Goal: Task Accomplishment & Management: Complete application form

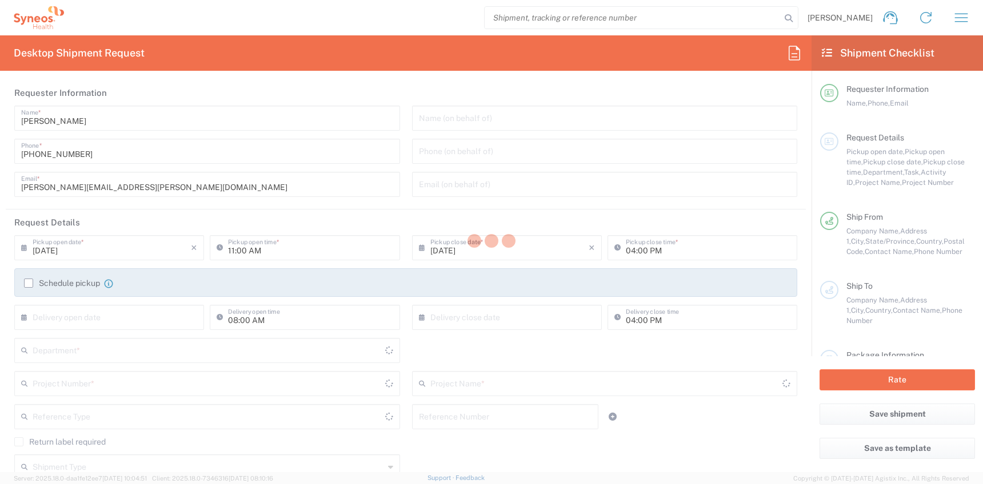
type input "[US_STATE]"
type input "[GEOGRAPHIC_DATA]"
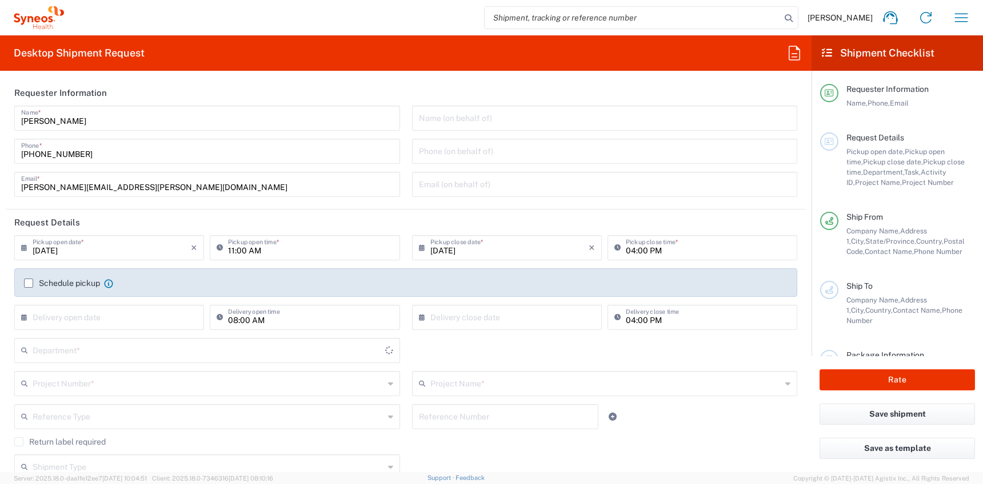
type input "6156"
type input "Syneos Health Communications-[GEOGRAPHIC_DATA] [GEOGRAPHIC_DATA]"
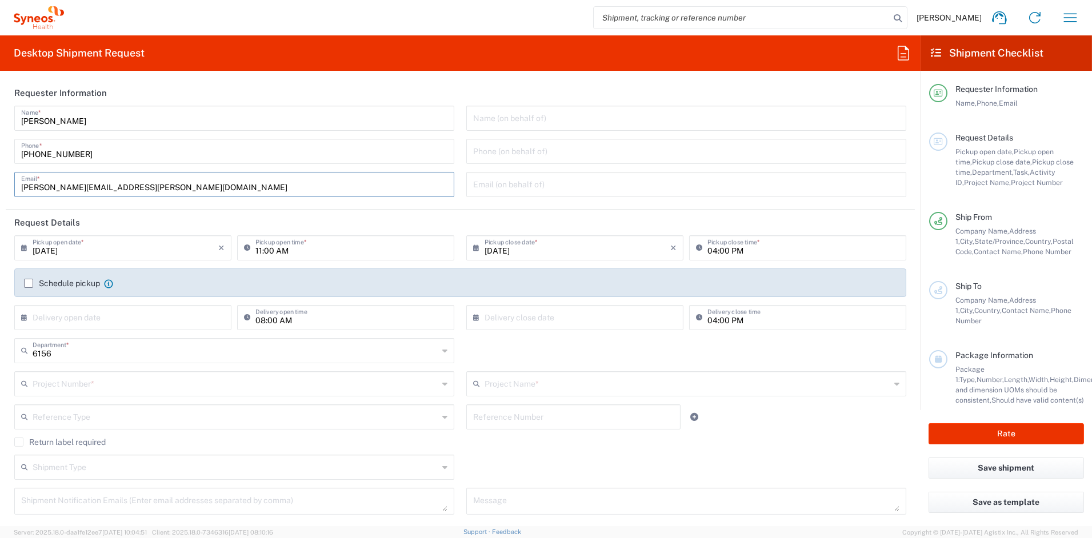
drag, startPoint x: 82, startPoint y: 192, endPoint x: -46, endPoint y: 194, distance: 128.0
click at [0, 194] on html "[PERSON_NAME] Home Shipment estimator Shipment tracking Desktop shipment reques…" at bounding box center [546, 269] width 1092 height 538
click at [155, 188] on input "[PERSON_NAME][EMAIL_ADDRESS][PERSON_NAME][DOMAIN_NAME]" at bounding box center [234, 184] width 426 height 20
drag, startPoint x: 154, startPoint y: 187, endPoint x: 0, endPoint y: 189, distance: 153.7
click at [0, 189] on html "[PERSON_NAME] Home Shipment estimator Shipment tracking Desktop shipment reques…" at bounding box center [546, 269] width 1092 height 538
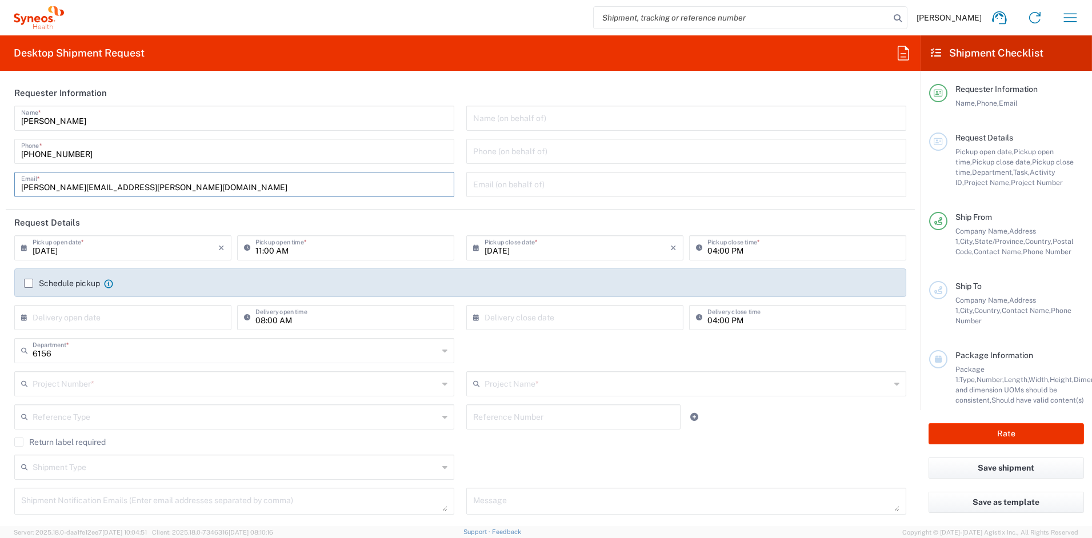
paste input "[PERSON_NAME][DOMAIN_NAME]"
type input "[PERSON_NAME][EMAIL_ADDRESS][PERSON_NAME][DOMAIN_NAME]"
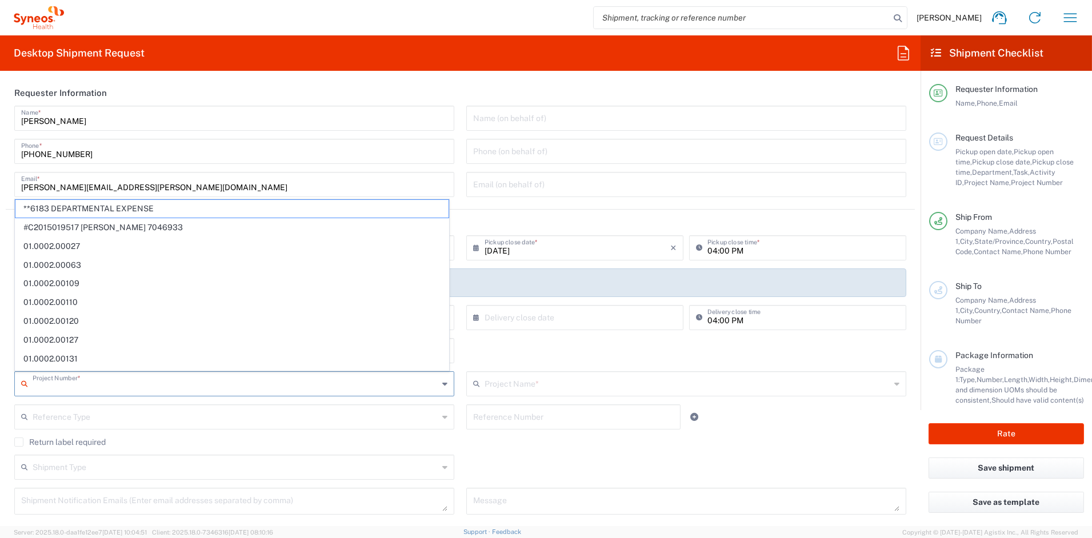
click at [70, 387] on input "text" at bounding box center [236, 383] width 406 height 20
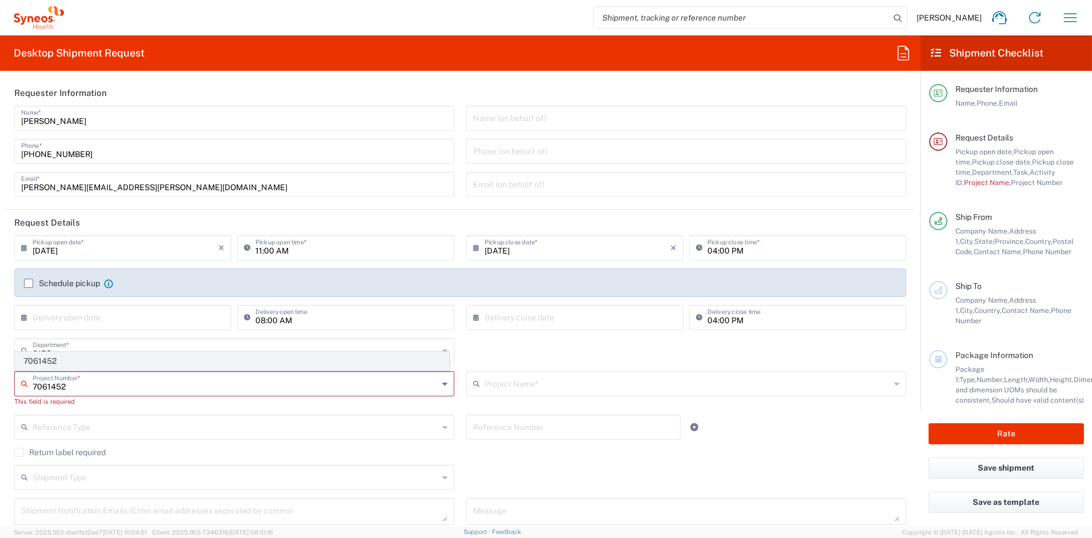
type input "7061452"
click at [51, 363] on span "7061452" at bounding box center [231, 361] width 433 height 18
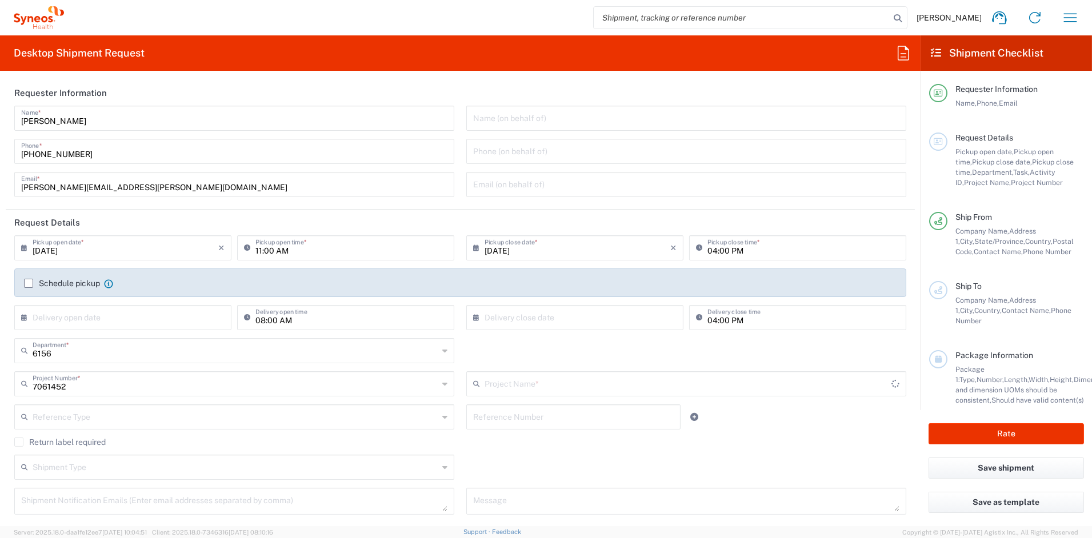
type input "4D-150-C003"
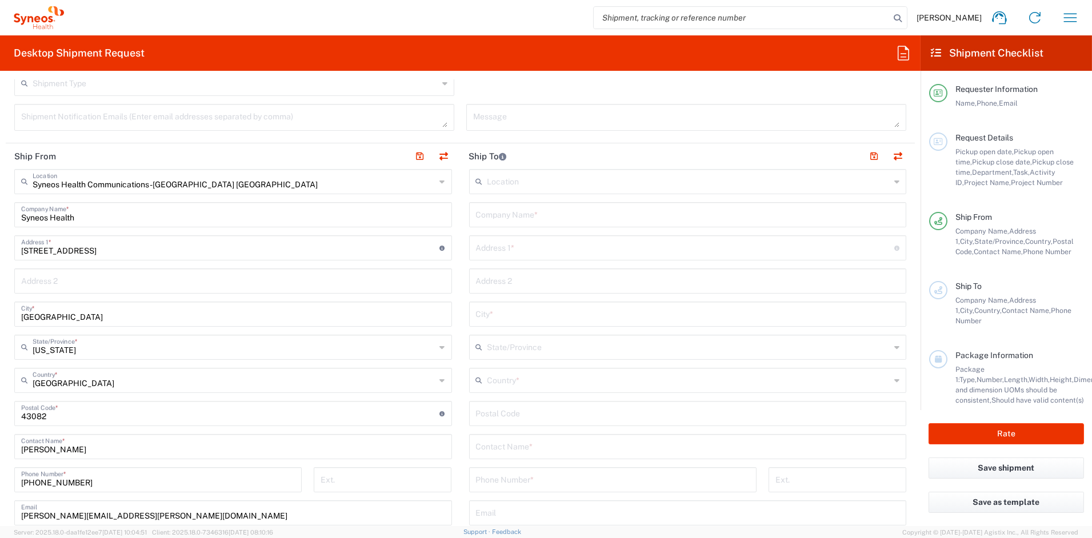
scroll to position [383, 0]
click at [528, 216] on input "text" at bounding box center [688, 215] width 424 height 20
paste input "Austin Clinical Research, LLC"
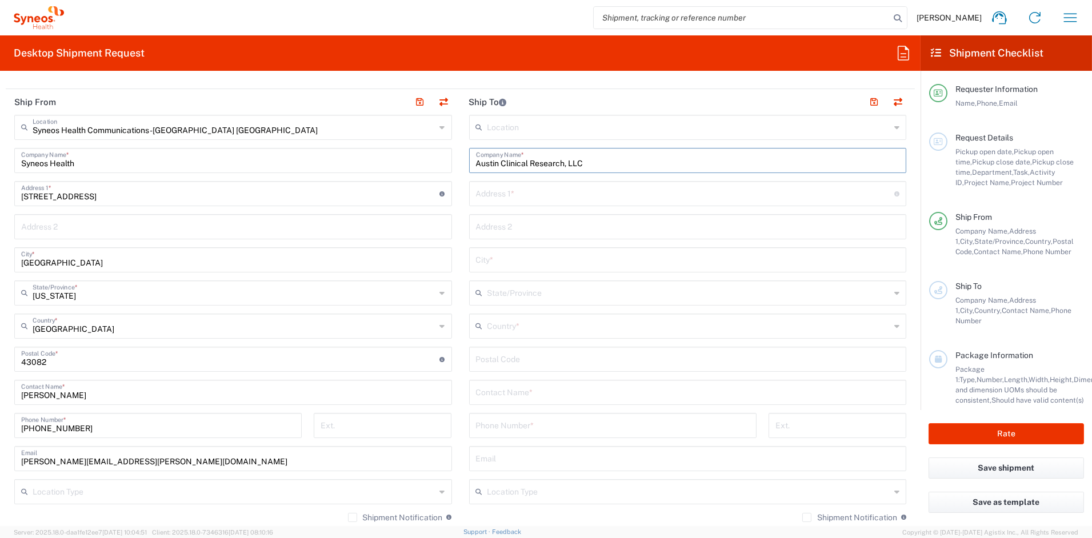
scroll to position [440, 0]
type input "Austin Clinical Research, LLC"
click at [516, 321] on input "text" at bounding box center [688, 323] width 403 height 20
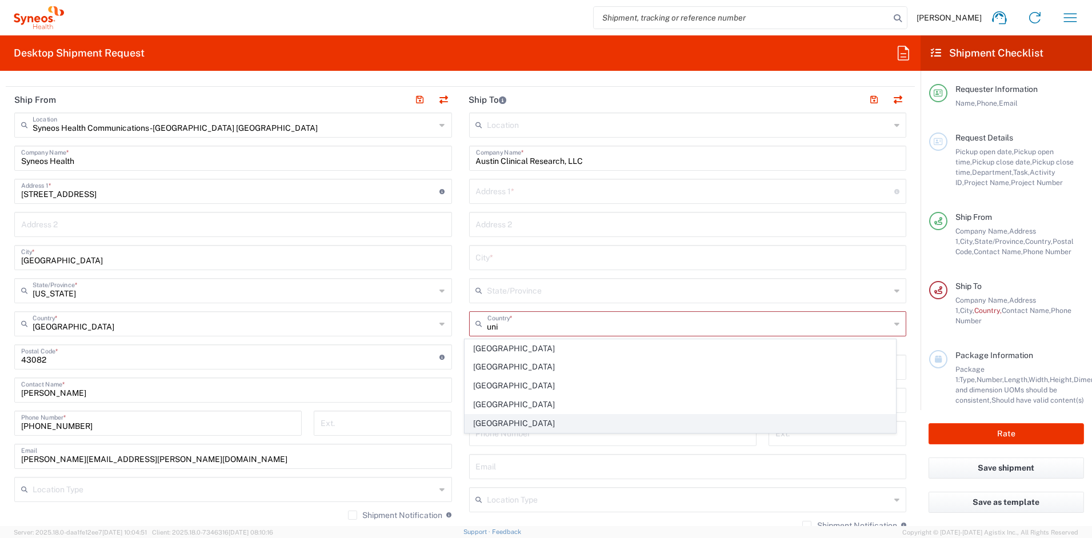
click at [491, 422] on span "[GEOGRAPHIC_DATA]" at bounding box center [680, 424] width 430 height 18
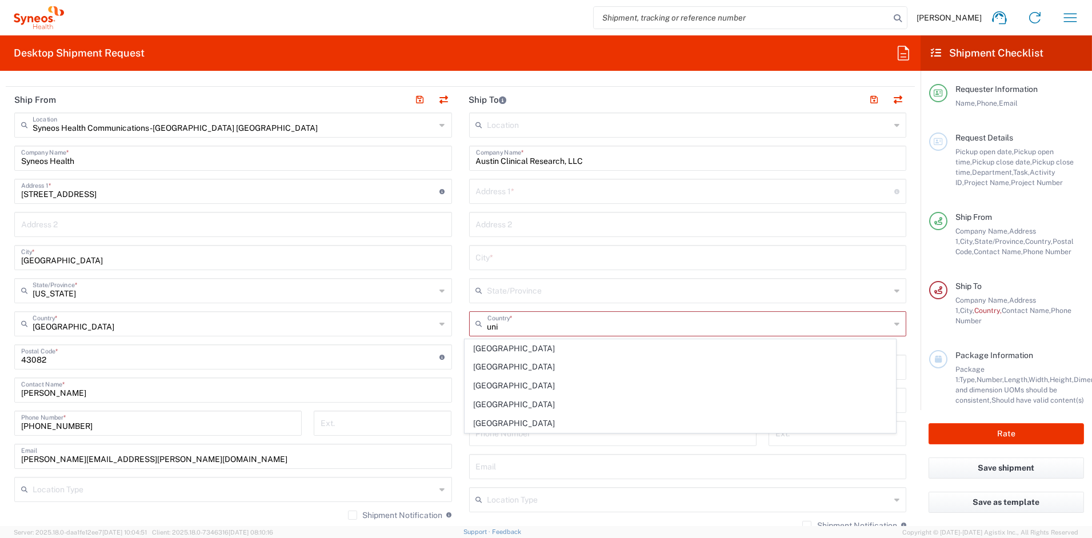
type input "[GEOGRAPHIC_DATA]"
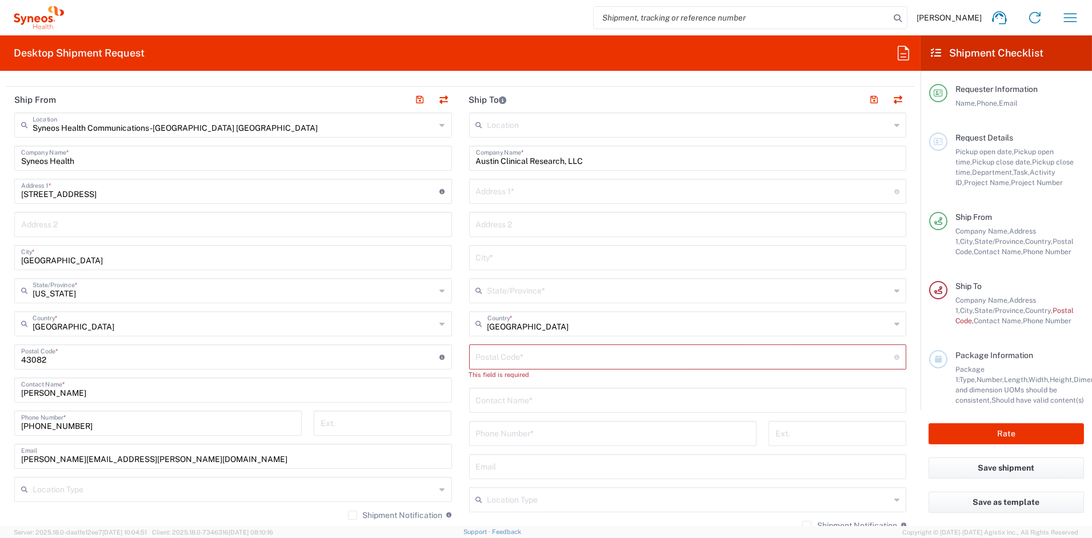
click at [531, 400] on input "text" at bounding box center [688, 400] width 424 height 20
paste input "[PERSON_NAME]"
type input "[PERSON_NAME]"
click at [530, 434] on input "tel" at bounding box center [613, 433] width 274 height 20
paste input "[PHONE_NUMBER]"
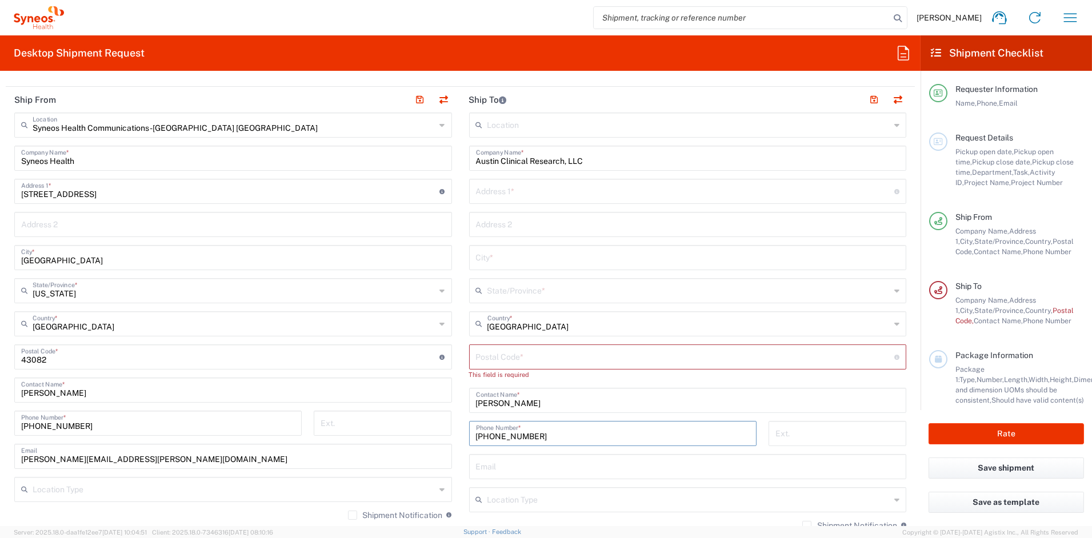
type input "[PHONE_NUMBER]"
click at [519, 484] on input "text" at bounding box center [688, 499] width 403 height 20
click at [499, 457] on span "Business (General)" at bounding box center [680, 459] width 430 height 18
type input "Business (General)"
click at [515, 191] on input "text" at bounding box center [685, 191] width 419 height 20
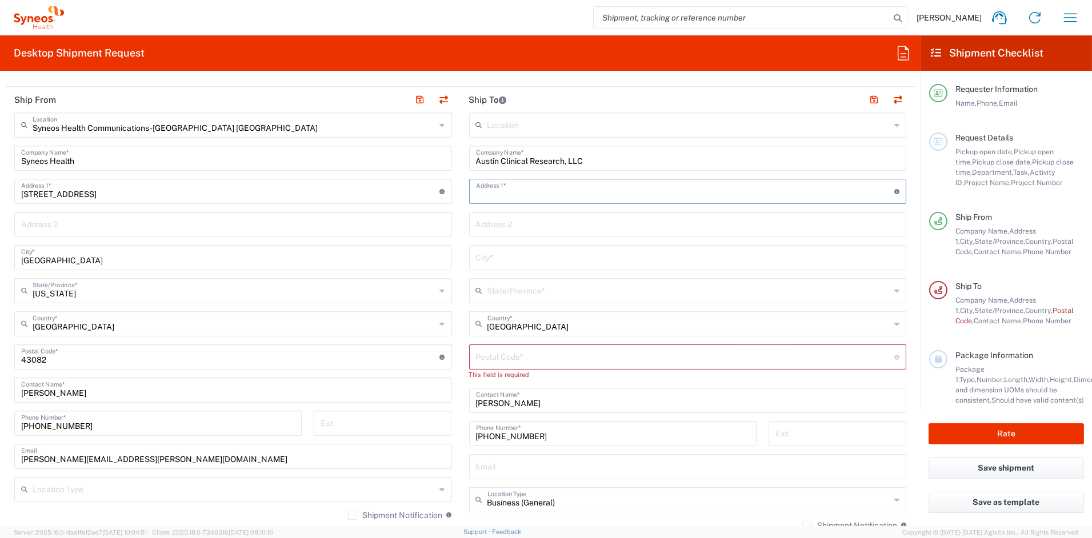
click at [515, 191] on input "text" at bounding box center [685, 191] width 419 height 20
paste input "[STREET_ADDRESS][PERSON_NAME]"
type input "[STREET_ADDRESS][PERSON_NAME]"
click at [517, 223] on input "text" at bounding box center [688, 224] width 424 height 20
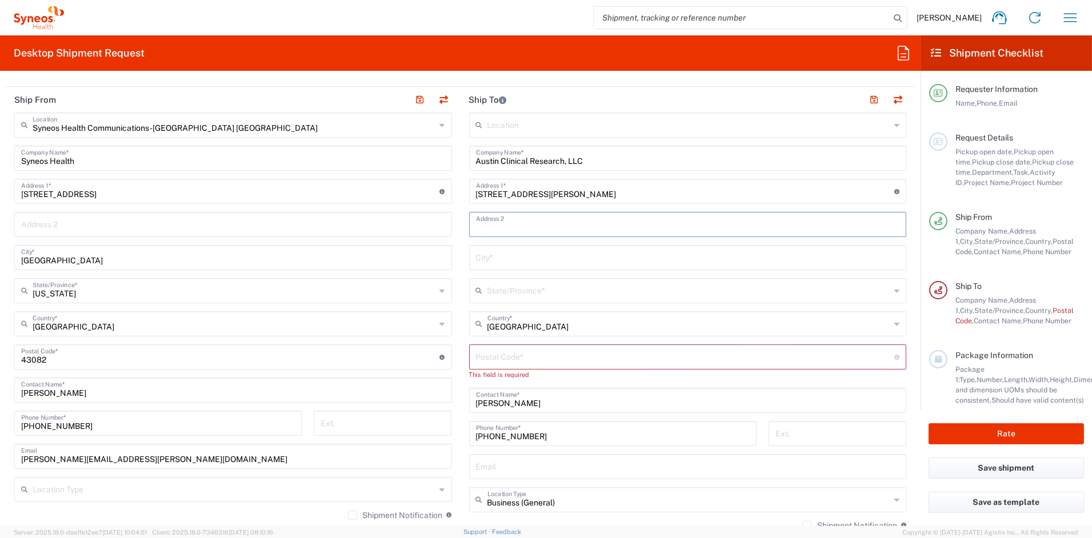
paste input "Suite 100"
type input "Suite 100"
click at [476, 255] on input "text" at bounding box center [688, 257] width 424 height 20
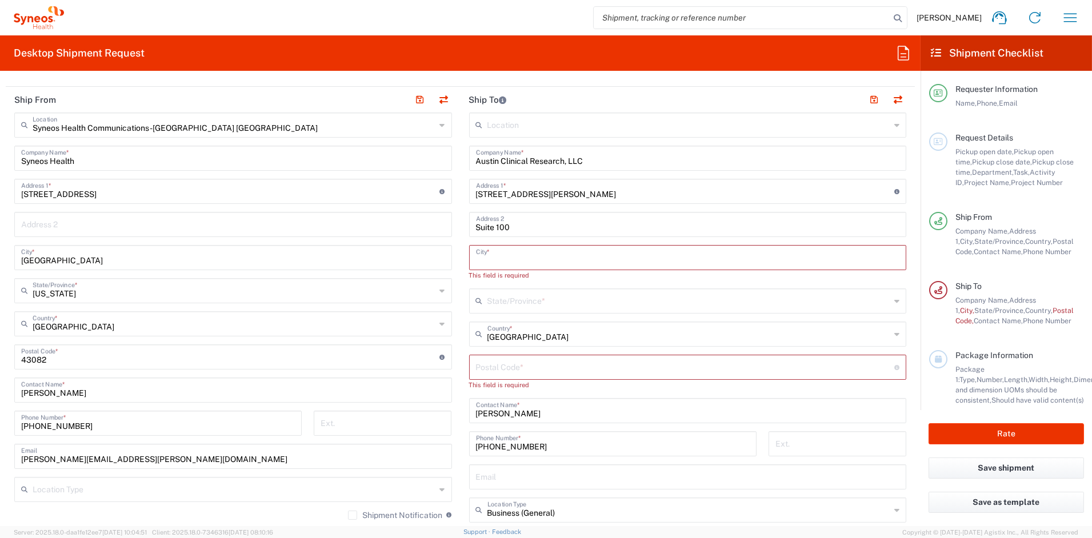
paste input "Austin"
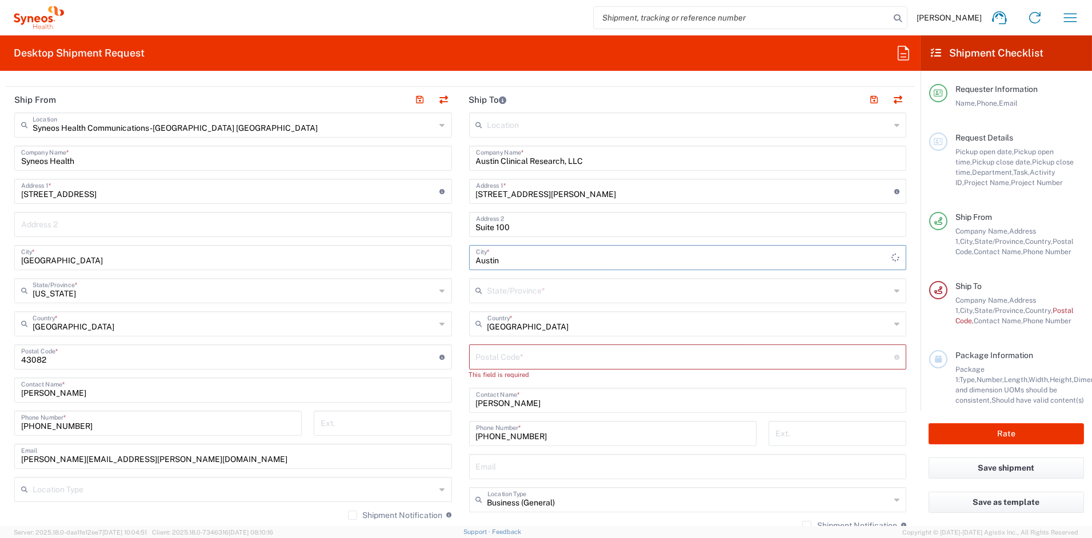
type input "Austin"
click at [487, 291] on input "text" at bounding box center [688, 290] width 403 height 20
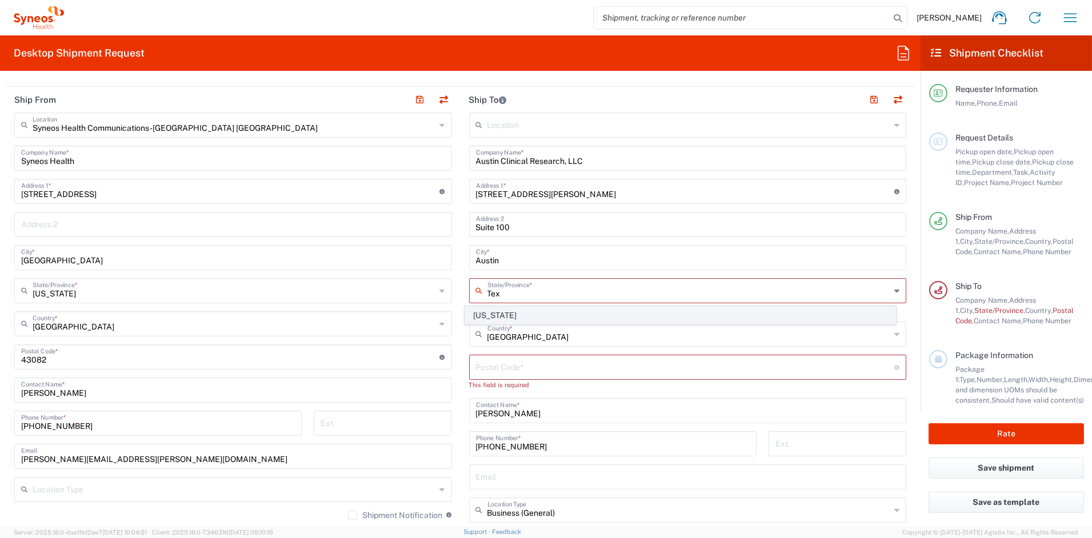
click at [493, 318] on span "[US_STATE]" at bounding box center [680, 316] width 430 height 18
type input "[US_STATE]"
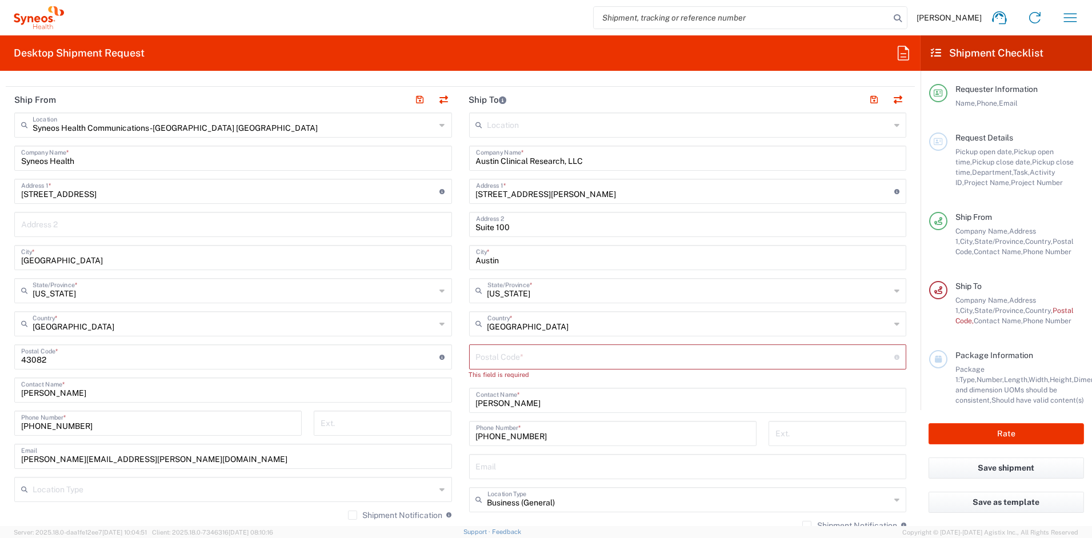
click at [499, 356] on input "undefined" at bounding box center [685, 356] width 419 height 20
paste input "78750"
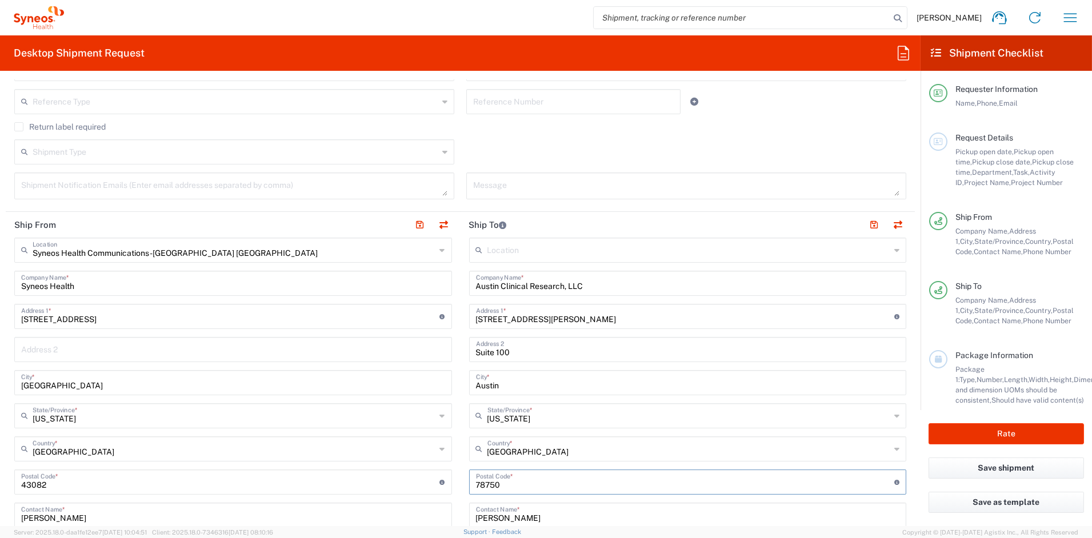
scroll to position [317, 0]
type input "78750"
click at [866, 223] on button "button" at bounding box center [874, 224] width 16 height 16
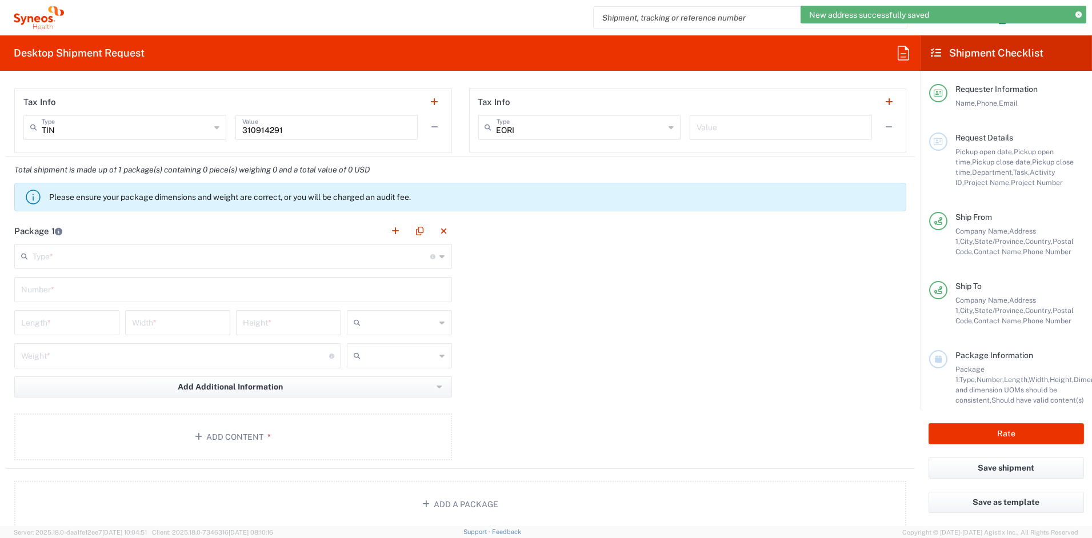
scroll to position [884, 0]
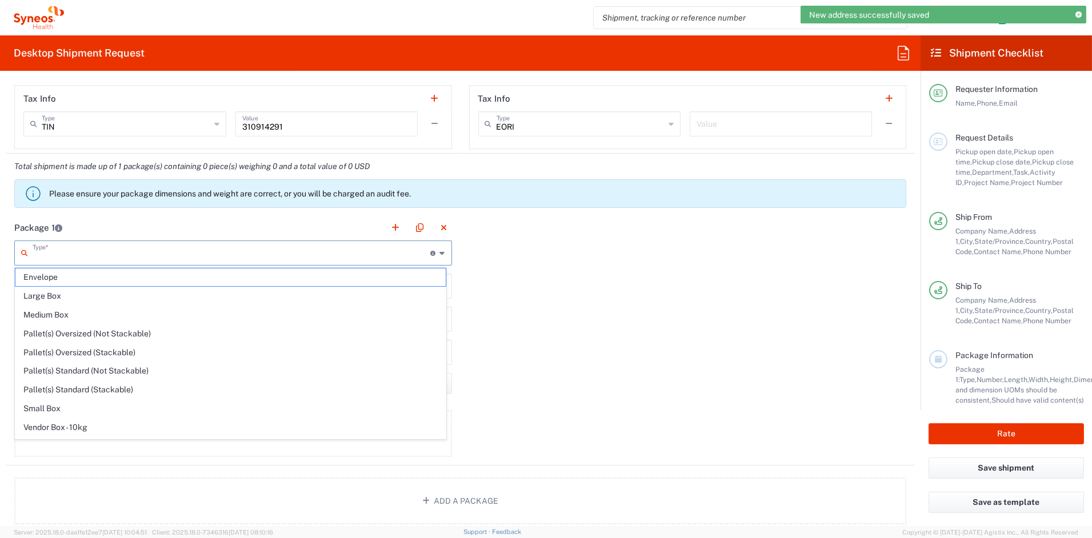
click at [87, 257] on input "text" at bounding box center [232, 252] width 398 height 20
click at [48, 278] on span "Envelope" at bounding box center [230, 278] width 430 height 18
type input "Envelope"
type input "1"
type input "9.5"
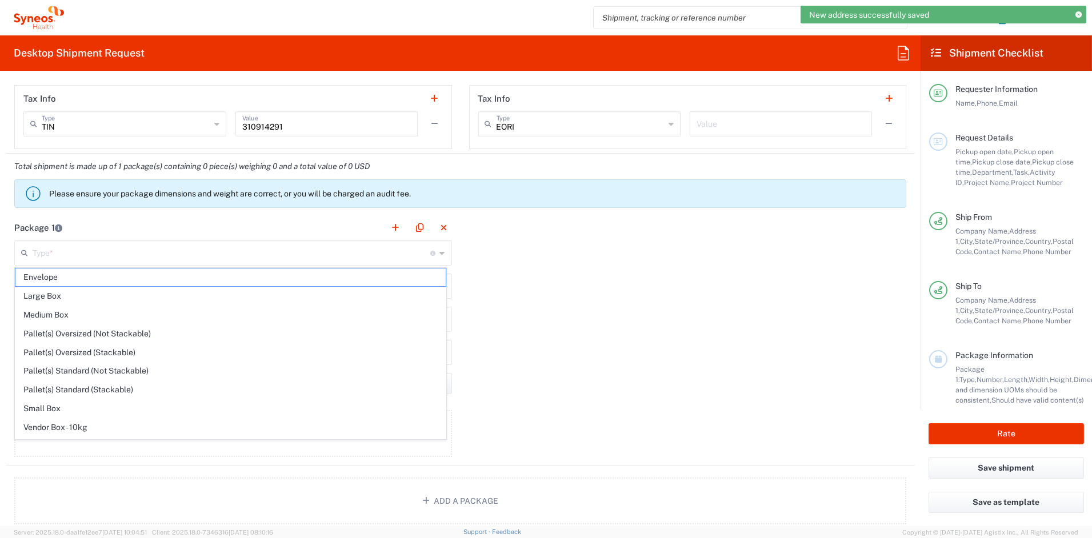
type input "12.5"
type input "0.25"
type input "in"
type input "0.45"
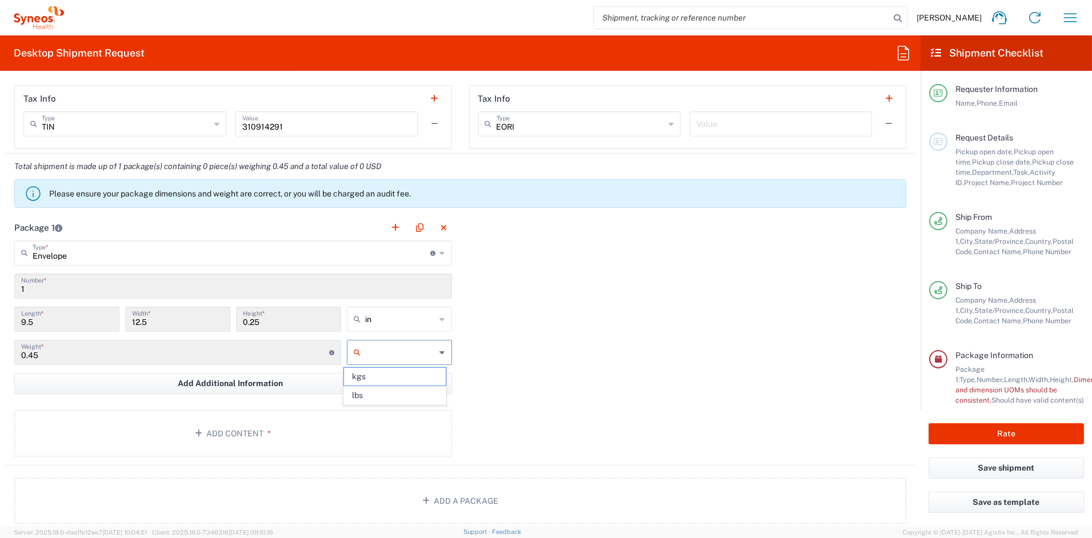
drag, startPoint x: 375, startPoint y: 355, endPoint x: 346, endPoint y: 351, distance: 30.0
click at [347, 351] on div at bounding box center [399, 352] width 105 height 25
click at [362, 396] on span "lbs" at bounding box center [395, 396] width 102 height 18
type input "lbs"
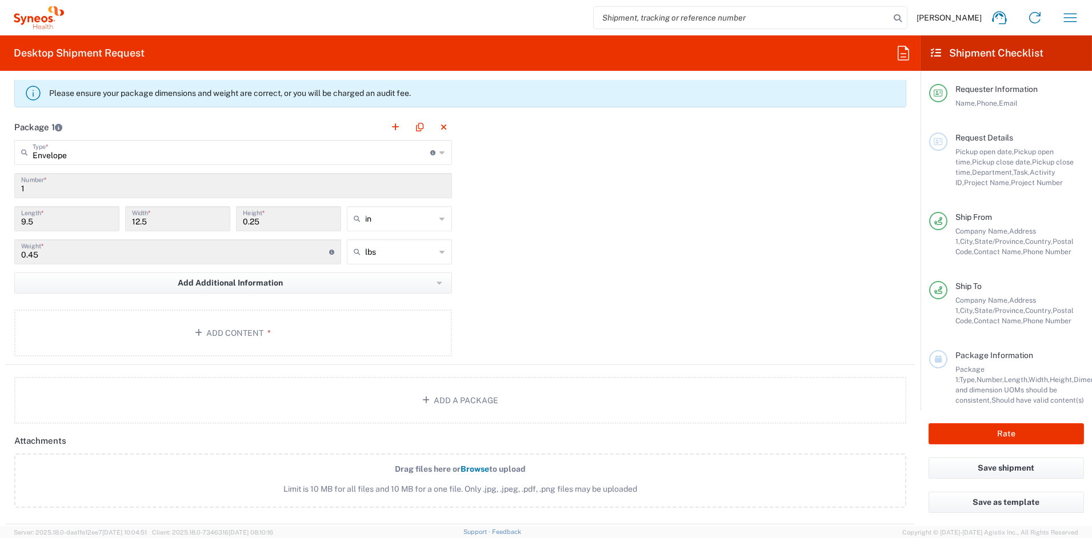
scroll to position [991, 0]
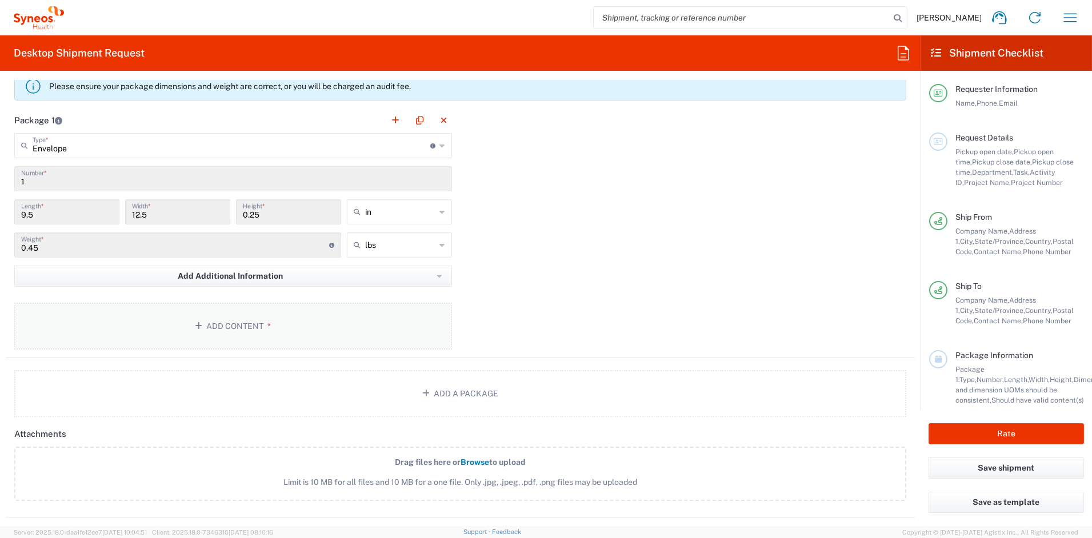
click at [221, 321] on button "Add Content *" at bounding box center [233, 326] width 438 height 47
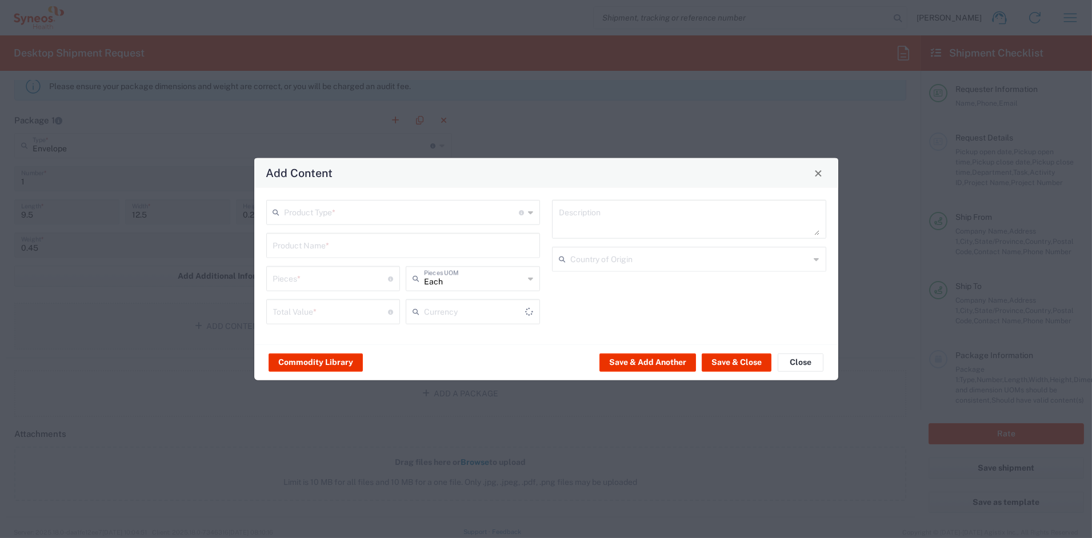
type input "US Dollar"
click at [339, 213] on input "text" at bounding box center [402, 212] width 235 height 20
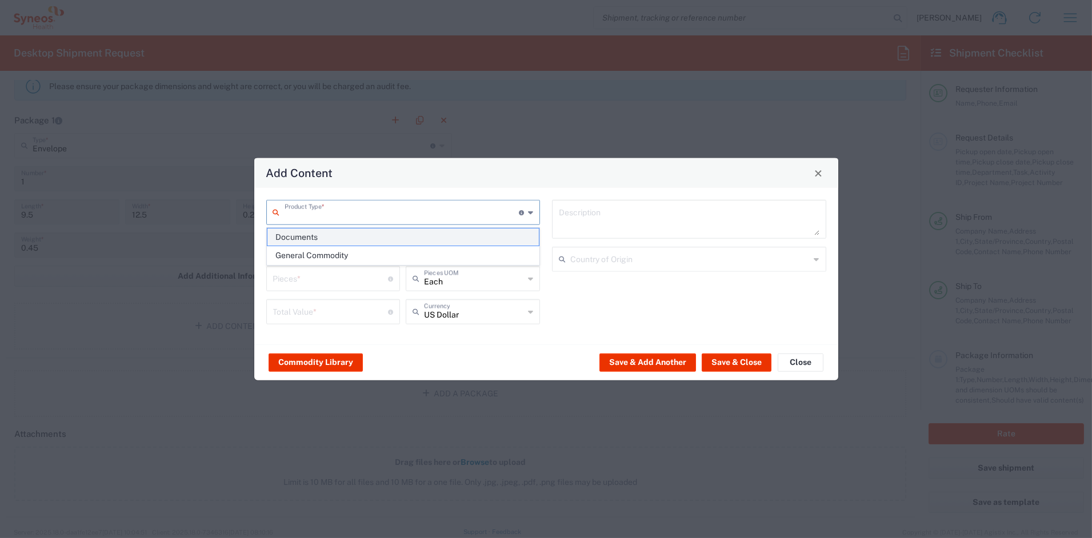
click at [310, 239] on span "Documents" at bounding box center [402, 238] width 271 height 18
type input "Documents"
type input "1"
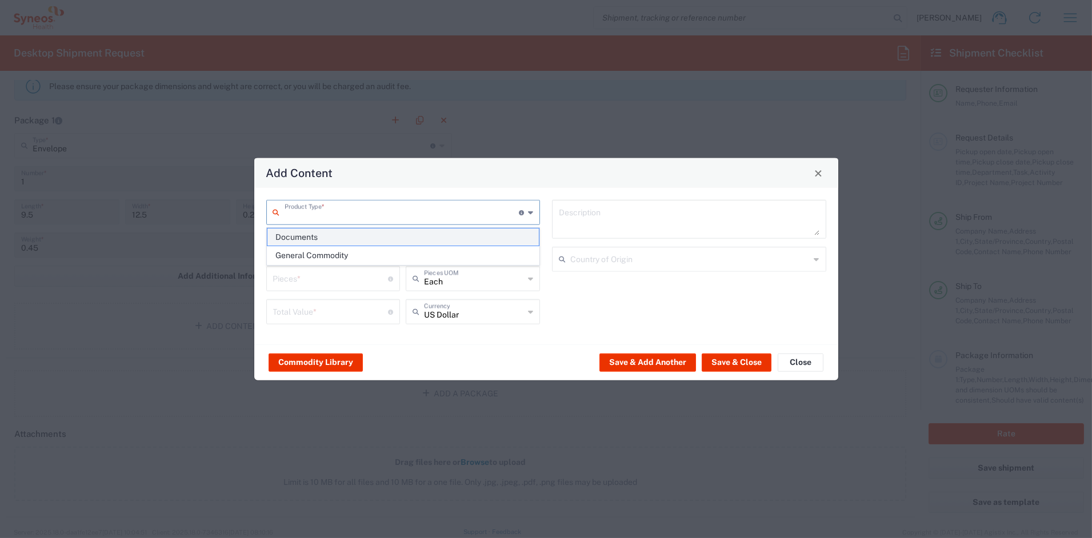
type textarea "Documents"
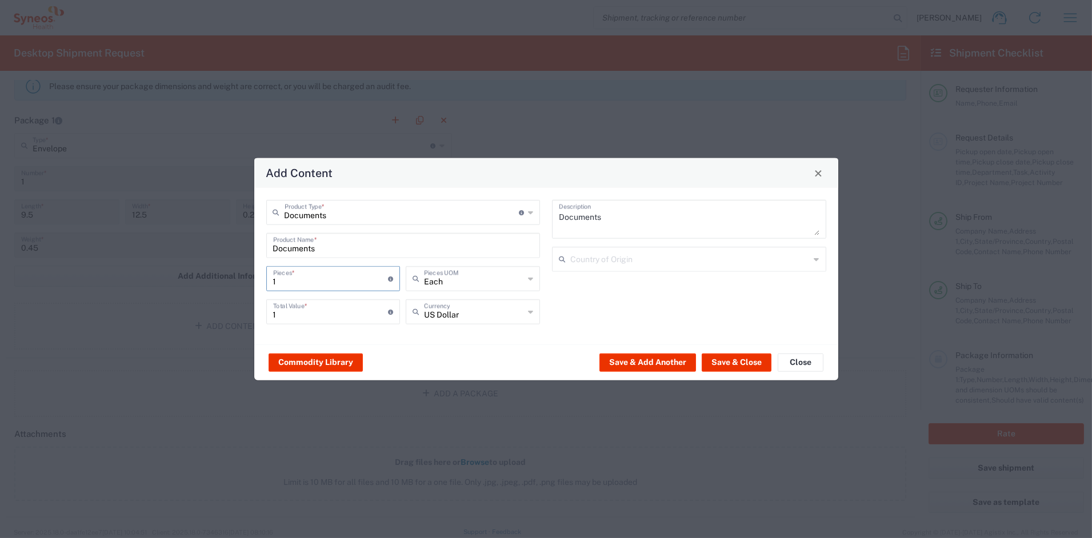
drag, startPoint x: 229, startPoint y: 277, endPoint x: 215, endPoint y: 277, distance: 13.7
click at [215, 277] on div "Add Content Documents Product Type * Document: Paper document generated interna…" at bounding box center [546, 269] width 1092 height 538
type input "2"
type input "25"
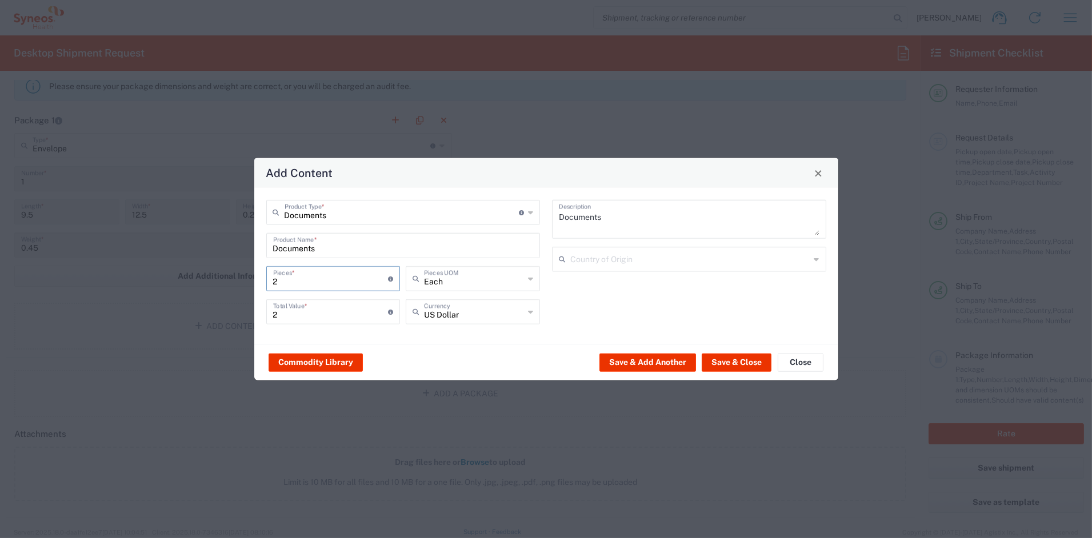
type input "25"
click at [742, 362] on button "Save & Close" at bounding box center [737, 362] width 70 height 18
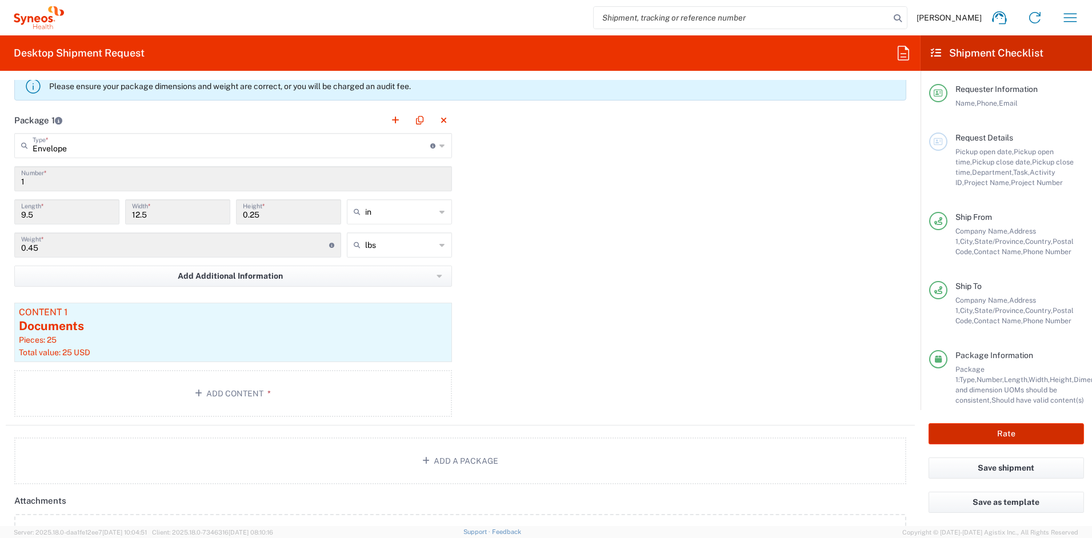
click at [978, 431] on button "Rate" at bounding box center [1005, 433] width 155 height 21
type input "7061452"
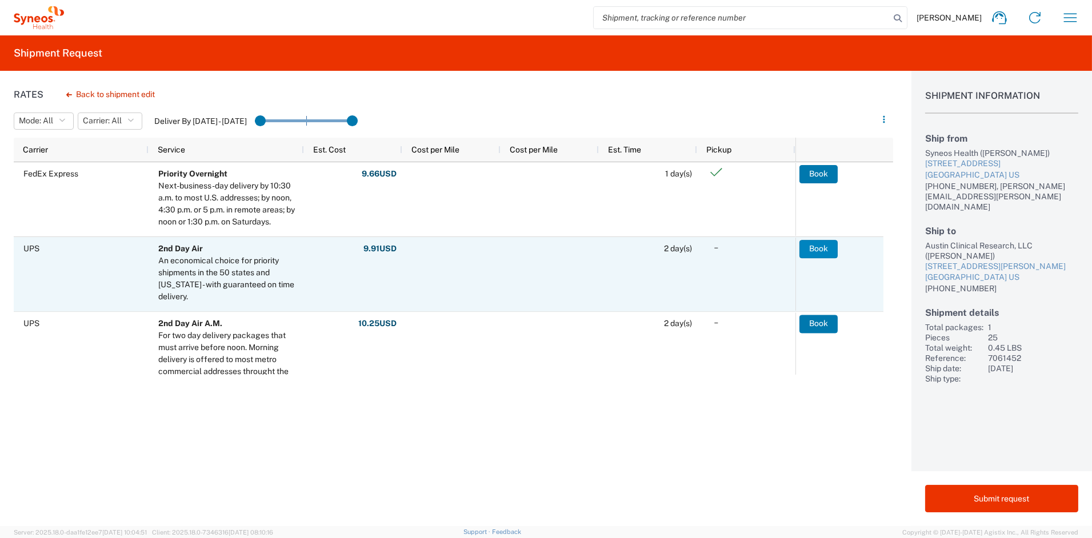
click at [820, 247] on button "Book" at bounding box center [818, 249] width 38 height 18
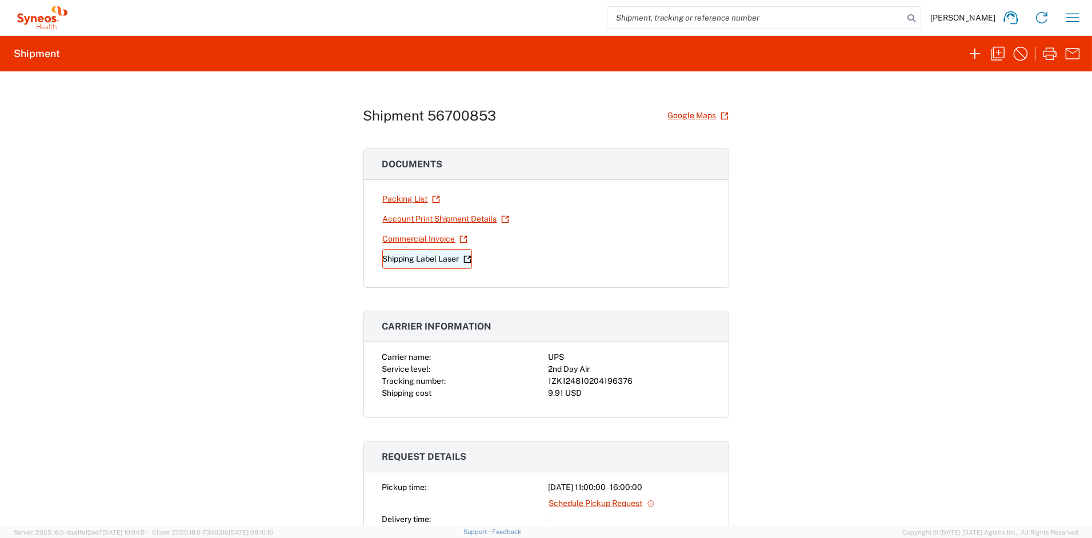
click at [424, 260] on link "Shipping Label Laser" at bounding box center [427, 259] width 90 height 20
click at [982, 51] on icon "button" at bounding box center [997, 54] width 18 height 18
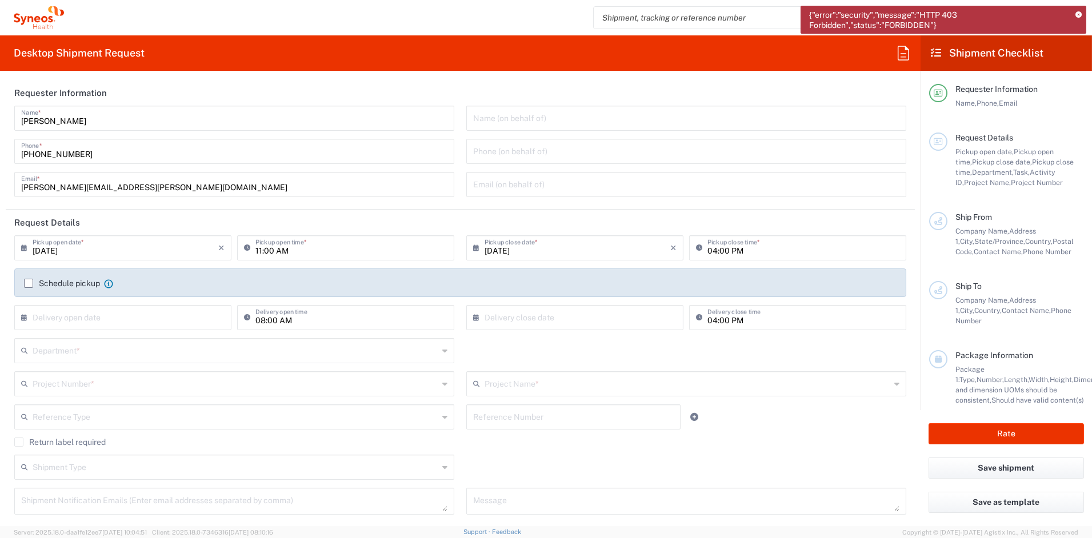
click at [982, 15] on icon at bounding box center [1078, 15] width 6 height 6
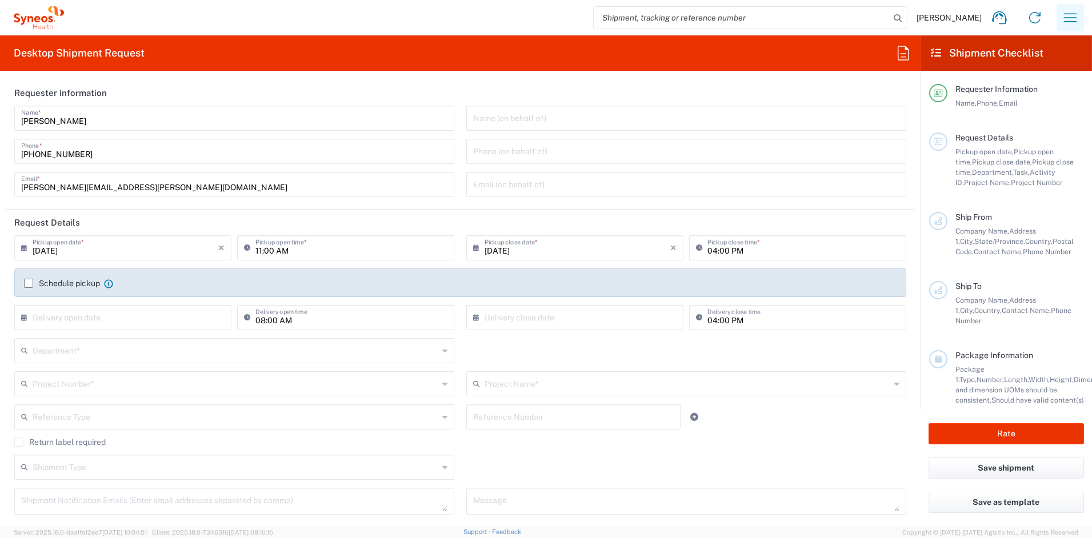
click at [982, 17] on icon "button" at bounding box center [1070, 18] width 18 height 18
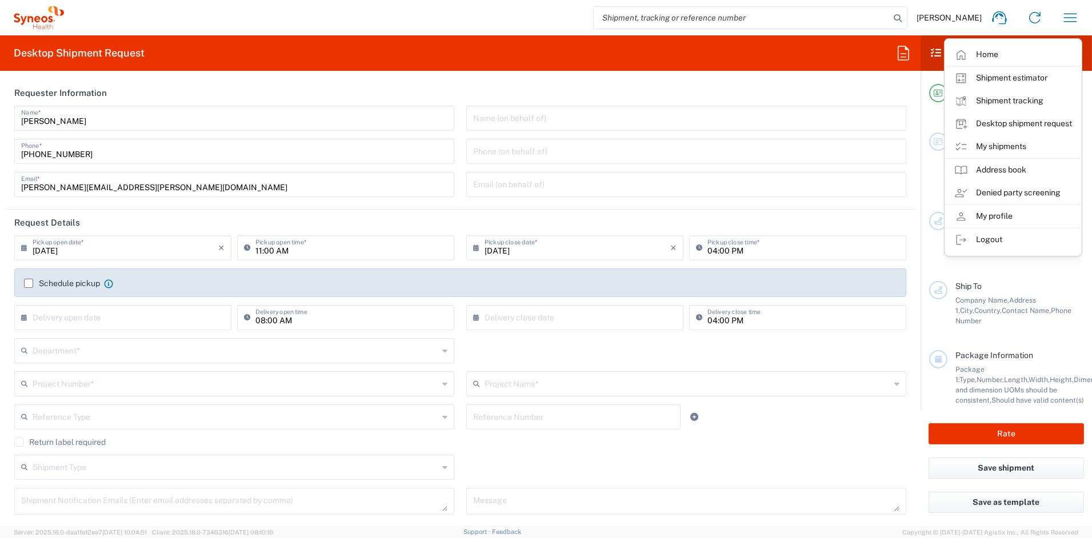
click at [982, 122] on link "Desktop shipment request" at bounding box center [1013, 124] width 136 height 23
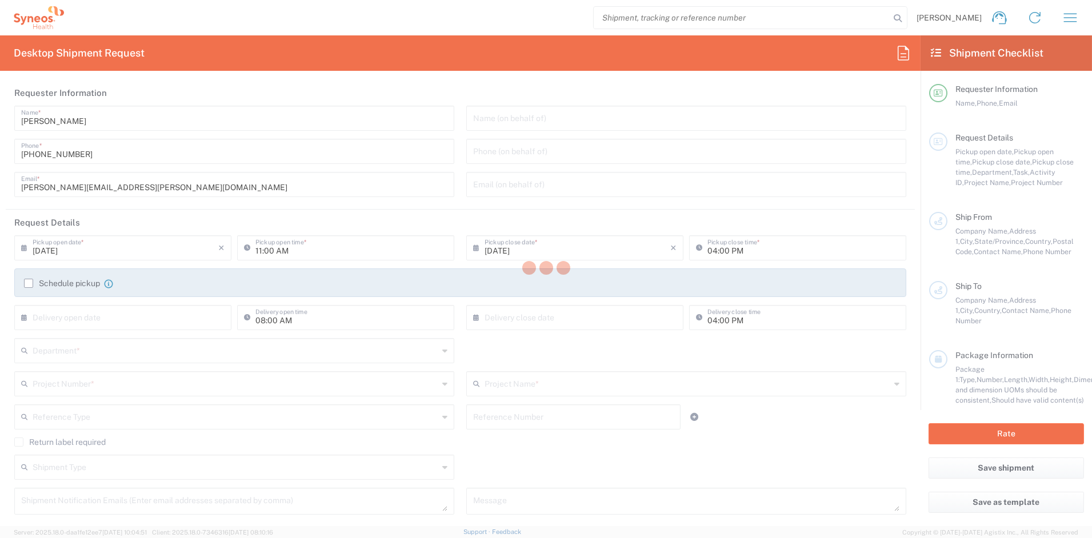
type input "Department"
type input "6156"
type input "Syneos Health Communications-[GEOGRAPHIC_DATA] [GEOGRAPHIC_DATA]"
type input "Syneos Health"
type input "[STREET_ADDRESS]"
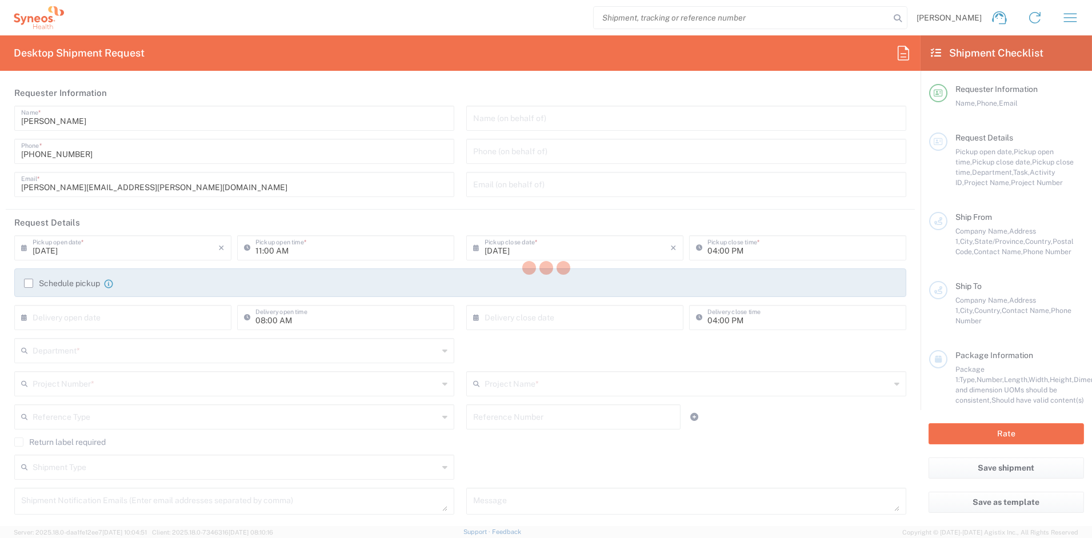
type input "[GEOGRAPHIC_DATA]"
type input "[US_STATE]"
type input "43082"
type input "[PERSON_NAME]"
type input "[PHONE_NUMBER]"
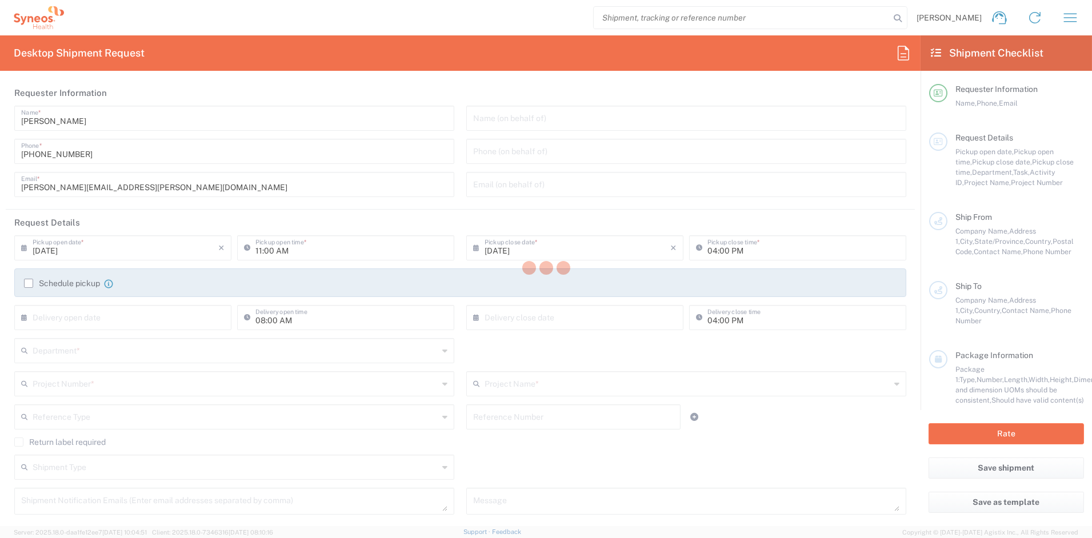
type input "[PERSON_NAME][EMAIL_ADDRESS][PERSON_NAME][DOMAIN_NAME]"
type input "6156"
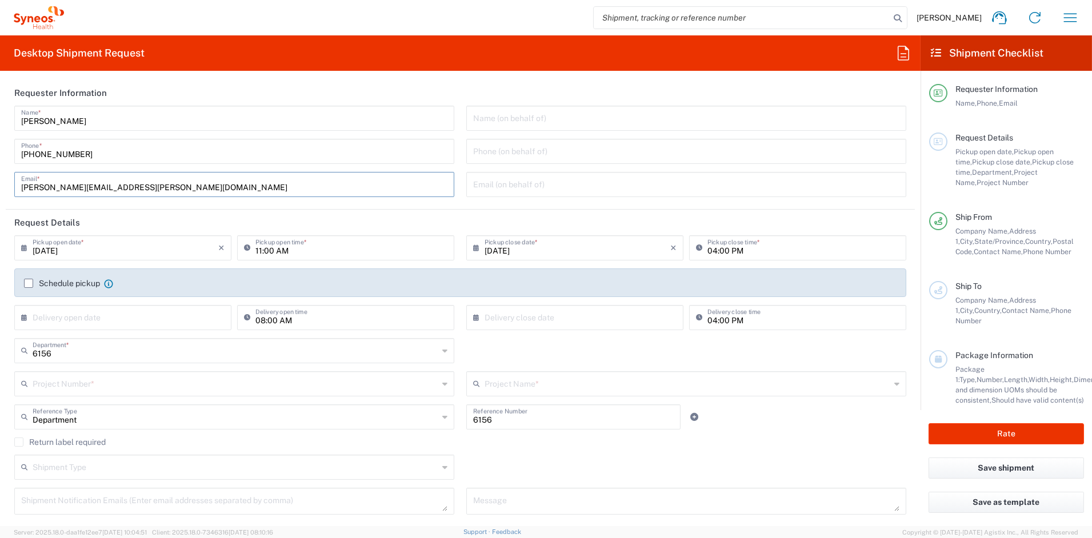
drag, startPoint x: 147, startPoint y: 188, endPoint x: -35, endPoint y: 186, distance: 181.7
click at [0, 186] on html "[PERSON_NAME] Home Shipment estimator Shipment tracking Desktop shipment reques…" at bounding box center [546, 269] width 1092 height 538
paste input "[PERSON_NAME][DOMAIN_NAME]"
type input "[PERSON_NAME][EMAIL_ADDRESS][PERSON_NAME][DOMAIN_NAME]"
click at [94, 386] on input "text" at bounding box center [236, 383] width 406 height 20
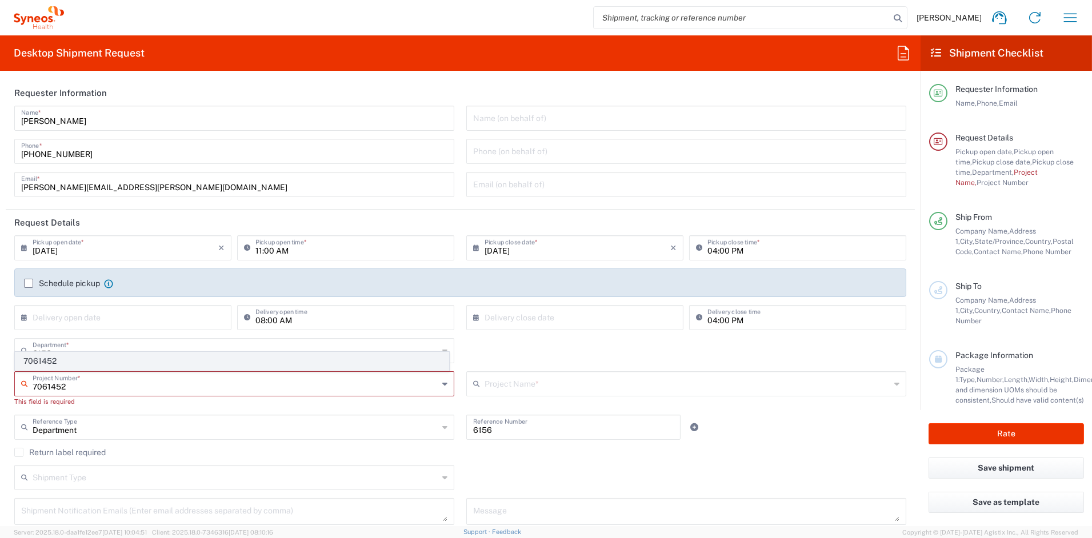
type input "7061452"
click at [46, 361] on span "7061452" at bounding box center [231, 361] width 433 height 18
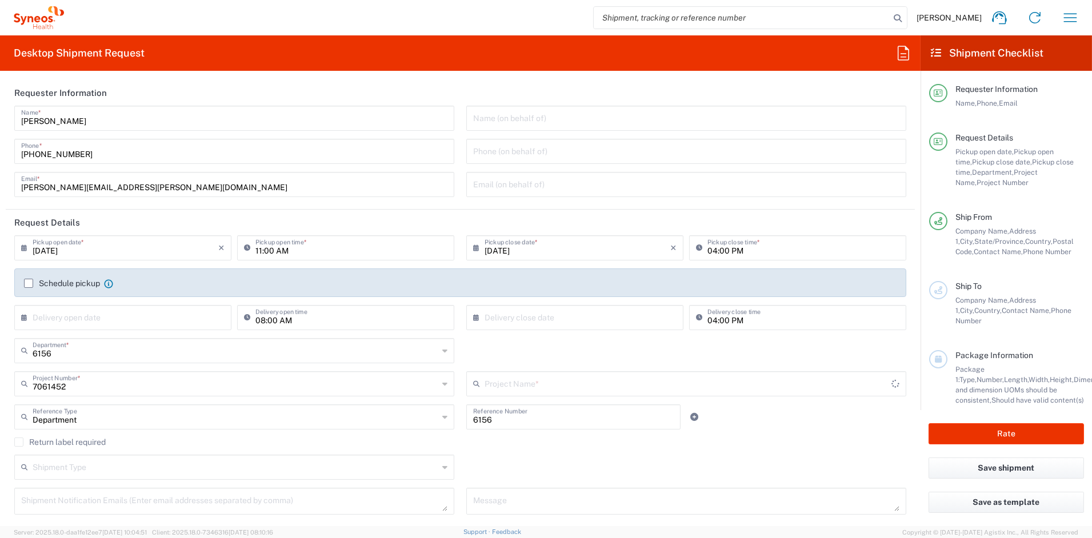
type input "4D-150-C003"
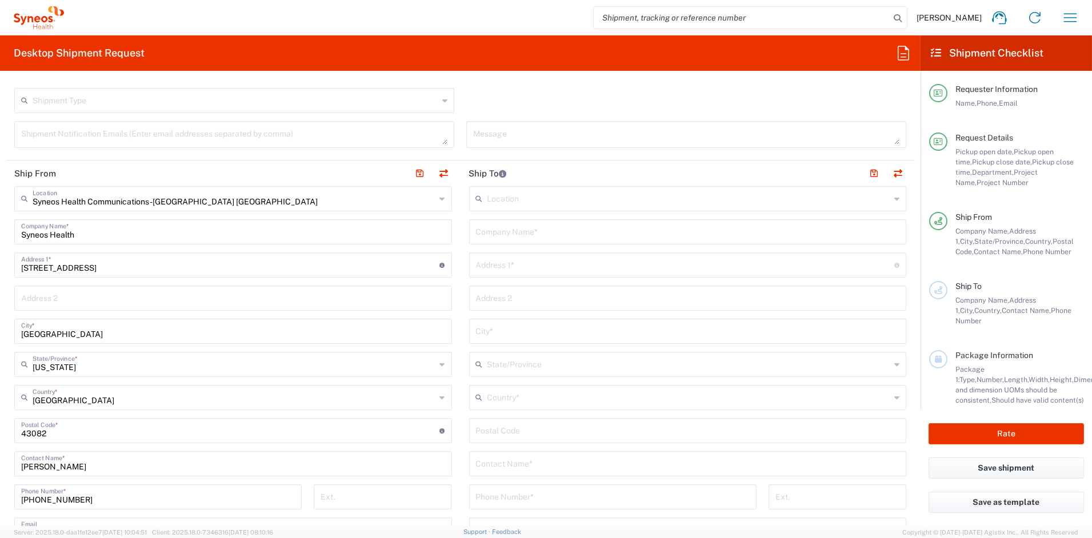
scroll to position [371, 0]
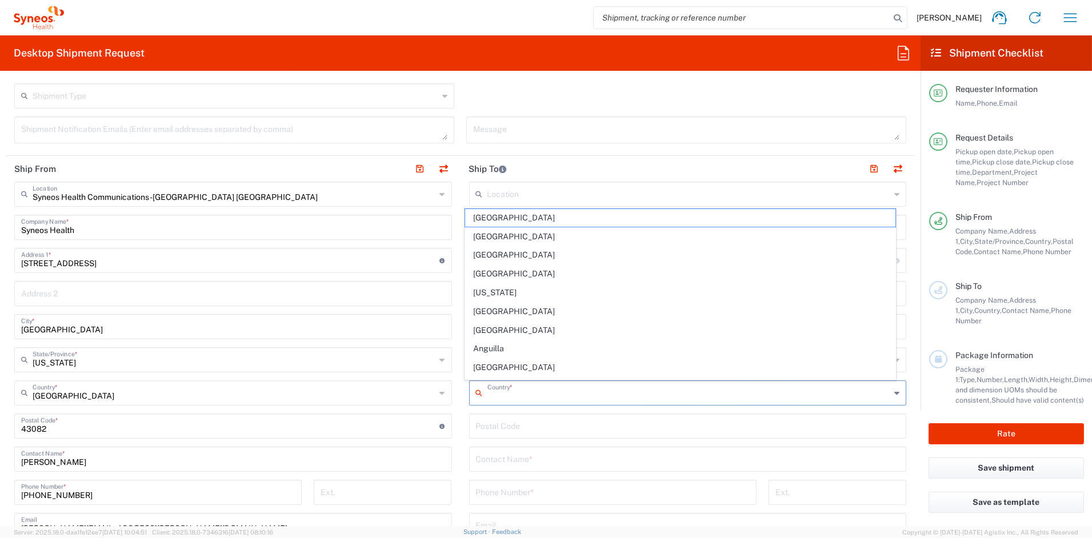
click at [539, 391] on input "text" at bounding box center [688, 392] width 403 height 20
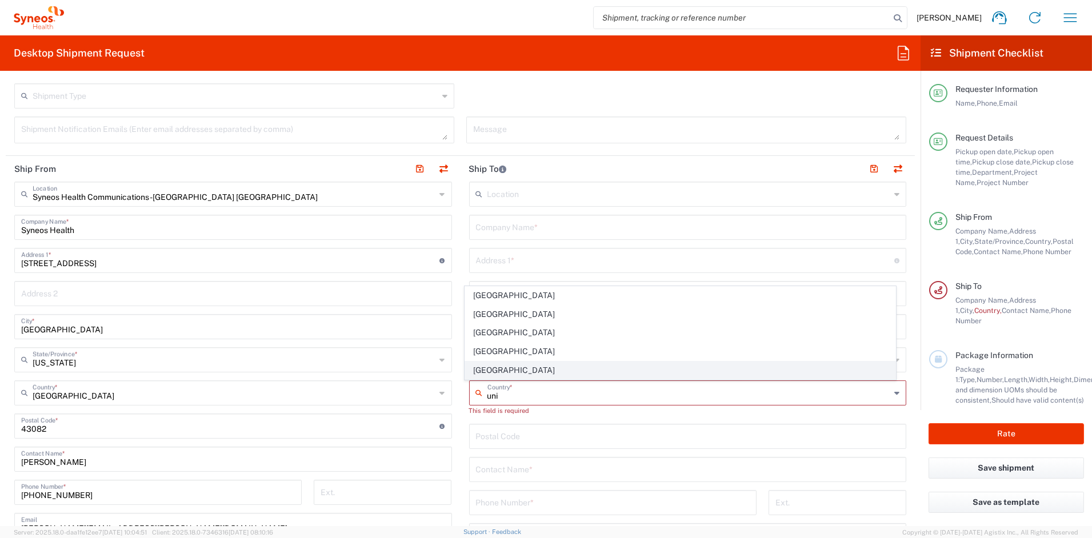
click at [499, 372] on span "[GEOGRAPHIC_DATA]" at bounding box center [680, 371] width 430 height 18
type input "[GEOGRAPHIC_DATA]"
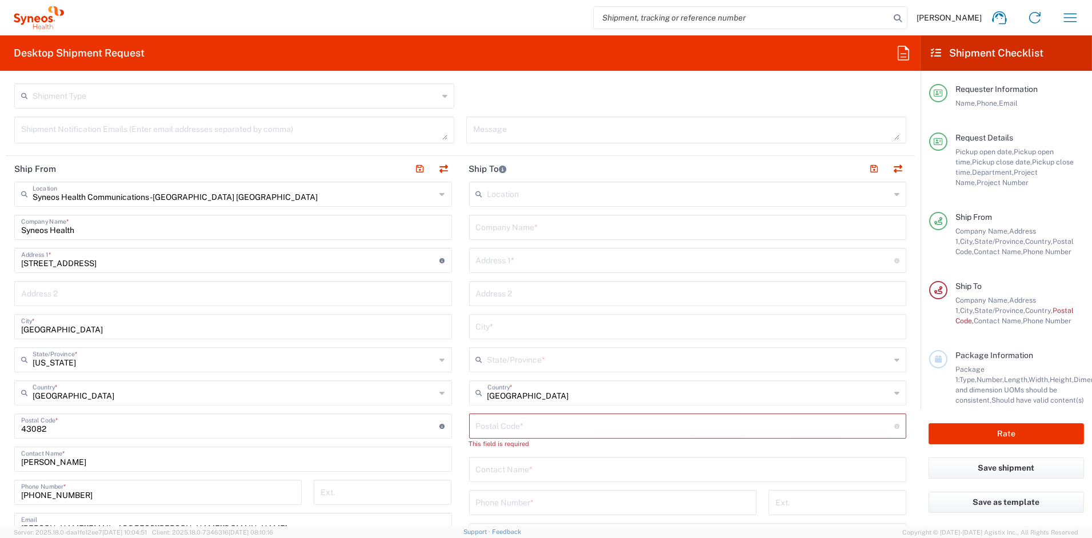
click at [511, 224] on input "text" at bounding box center [688, 227] width 424 height 20
paste input "Retina Vitreous Associates of [US_STATE]"
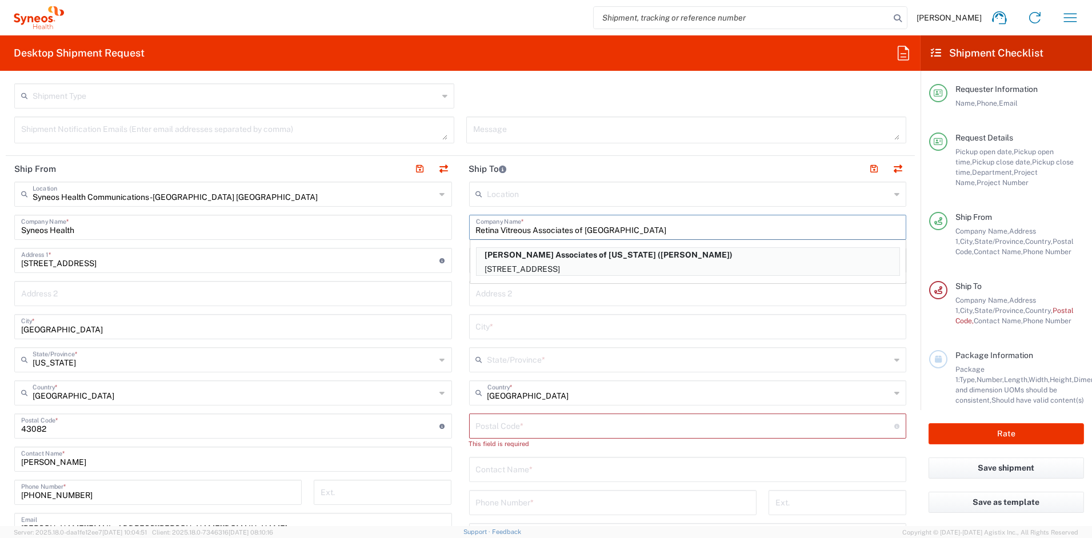
type input "Retina Vitreous Associates of [GEOGRAPHIC_DATA]"
click at [528, 294] on input "text" at bounding box center [688, 293] width 424 height 20
click at [509, 257] on input "text" at bounding box center [685, 260] width 419 height 20
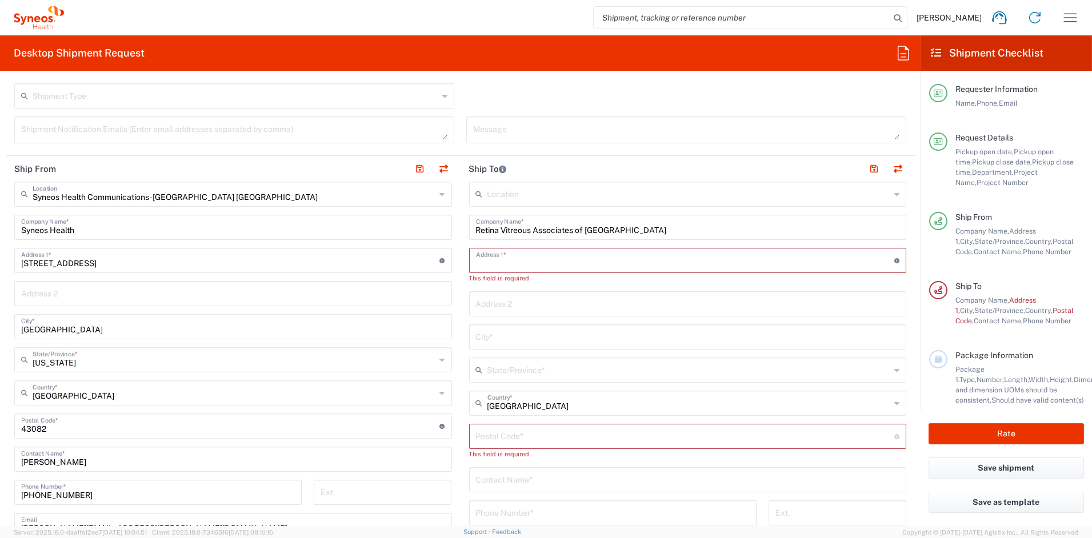
click at [515, 482] on input "text" at bounding box center [688, 479] width 424 height 20
paste input "[PERSON_NAME]"
type input "[PERSON_NAME]"
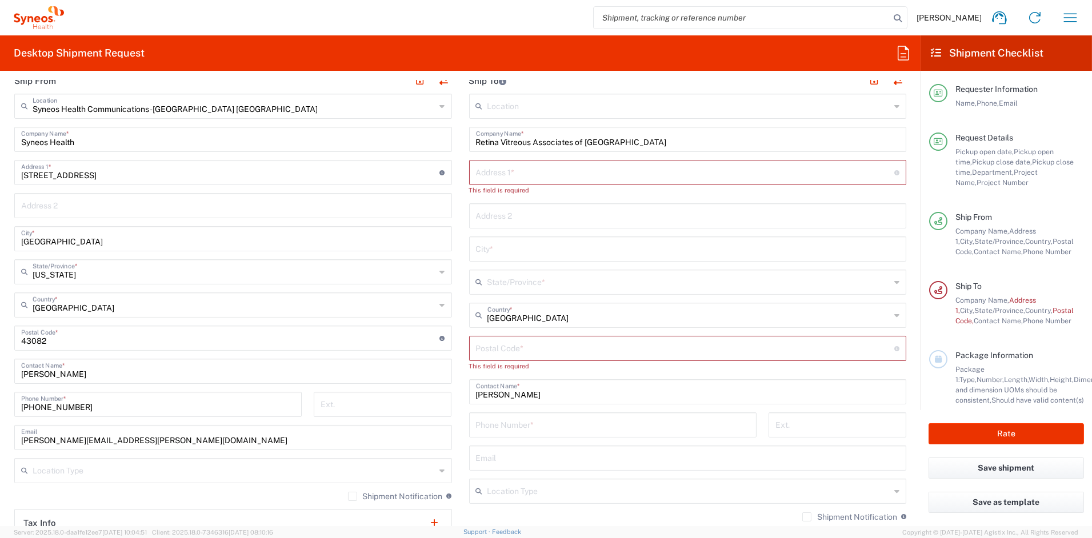
scroll to position [472, 0]
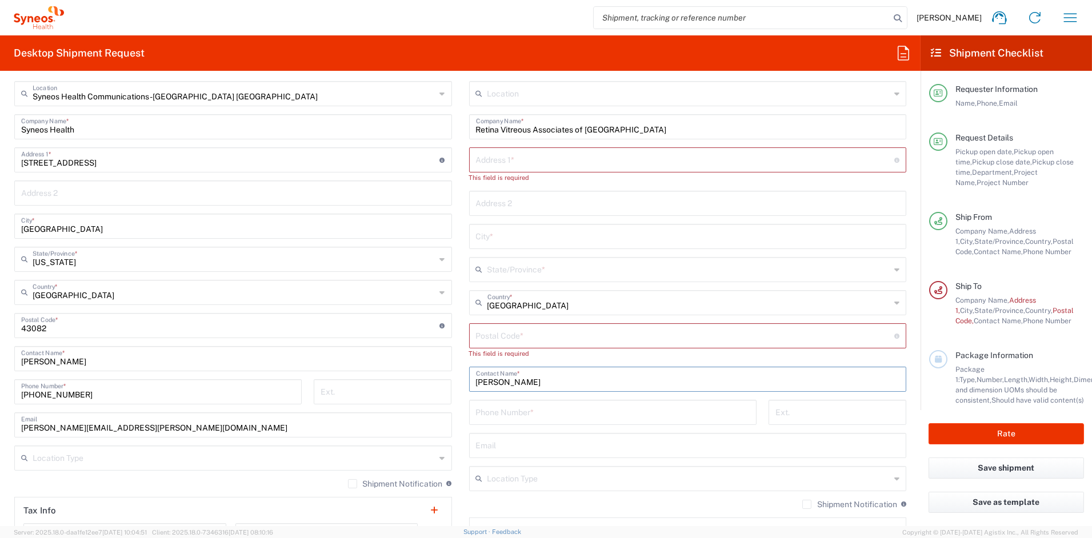
click at [520, 409] on input "tel" at bounding box center [613, 412] width 274 height 20
paste input "[PHONE_NUMBER]"
type input "[PHONE_NUMBER]"
click at [507, 161] on input "text" at bounding box center [685, 159] width 419 height 20
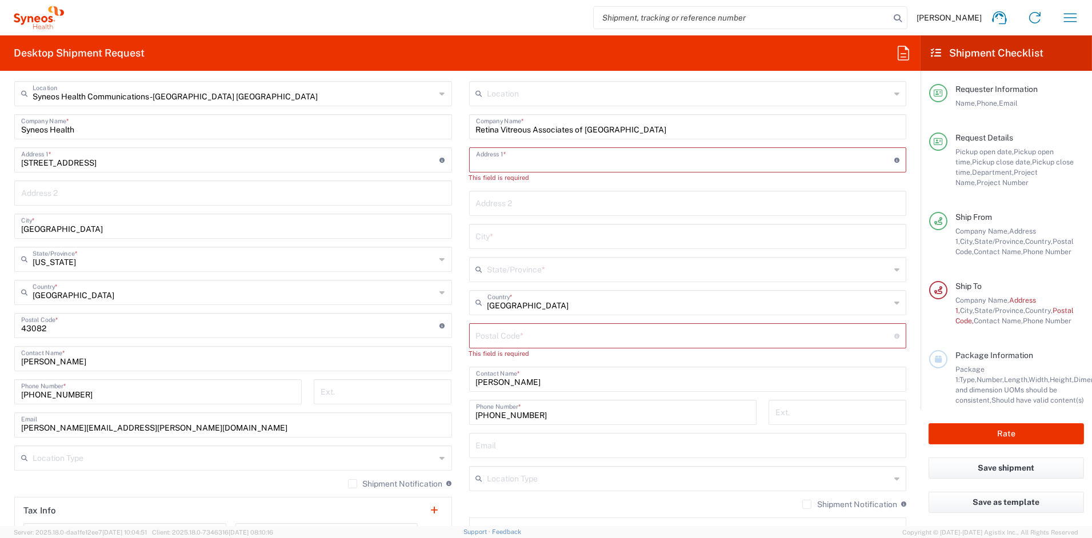
click at [507, 161] on input "text" at bounding box center [685, 159] width 419 height 20
paste input "[STREET_ADDRESS]"
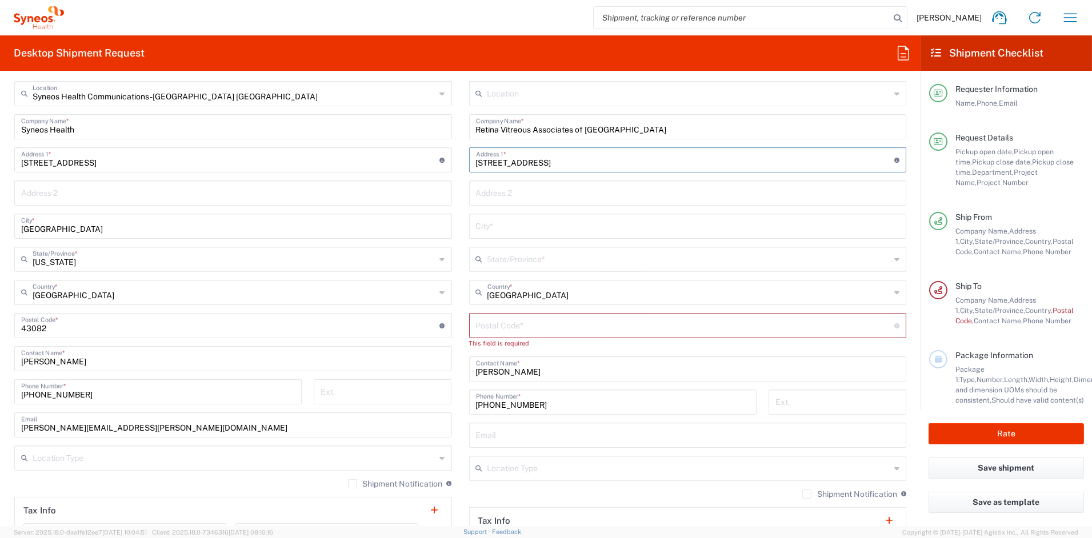
type input "[STREET_ADDRESS]"
click at [505, 226] on input "text" at bounding box center [688, 225] width 424 height 20
paste input "[GEOGRAPHIC_DATA]"
type input "[GEOGRAPHIC_DATA]"
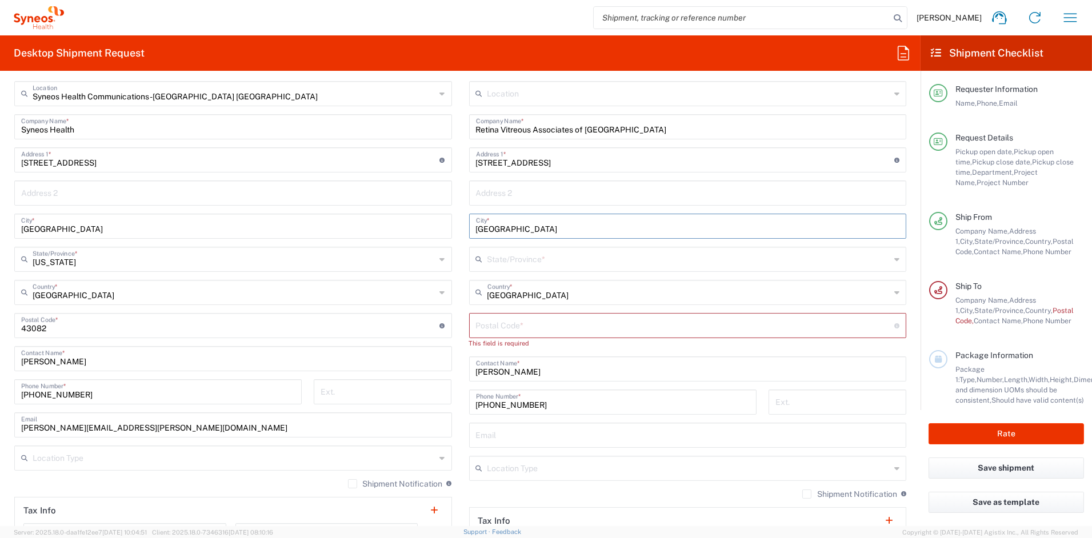
click at [539, 261] on input "text" at bounding box center [688, 259] width 403 height 20
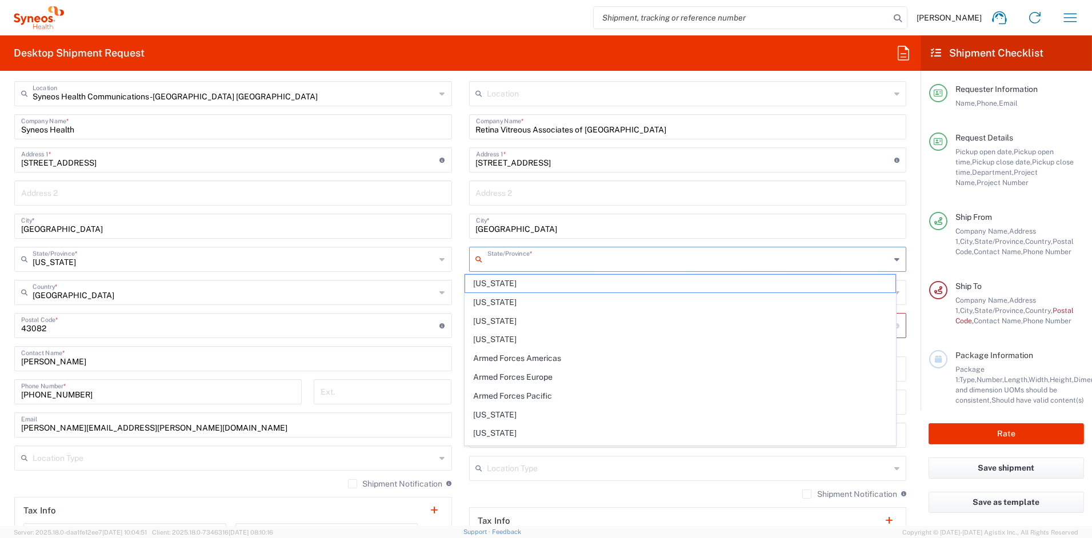
click at [539, 261] on input "text" at bounding box center [688, 259] width 403 height 20
paste input "[US_STATE]"
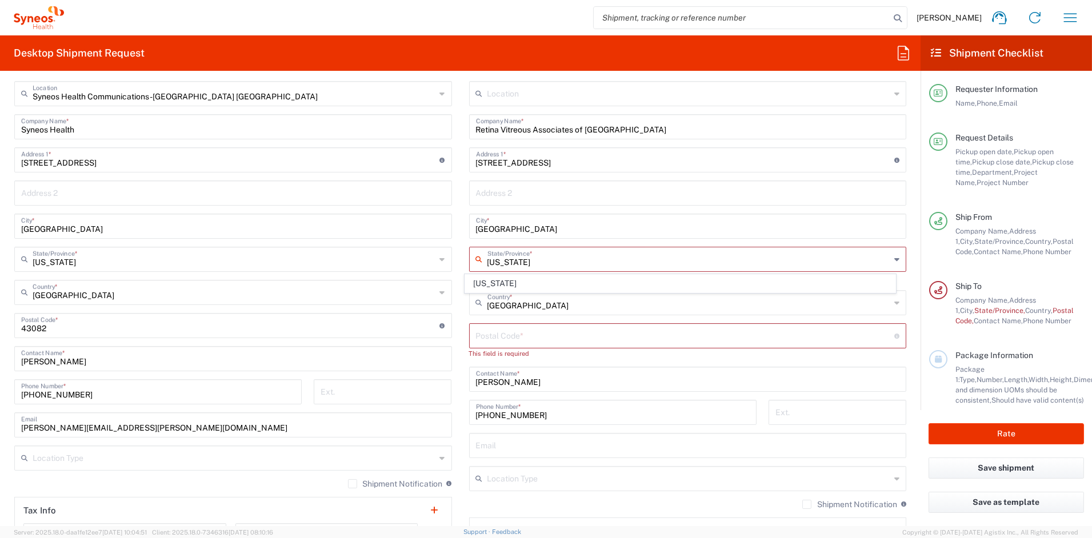
type input "[US_STATE]"
click at [513, 338] on input "undefined" at bounding box center [685, 335] width 419 height 20
paste input "33711"
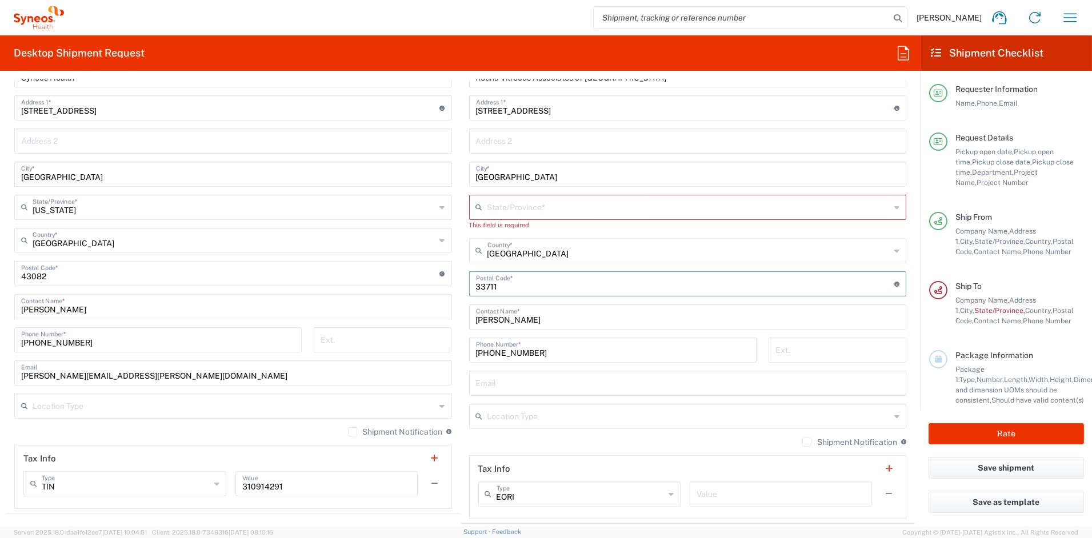
scroll to position [532, 0]
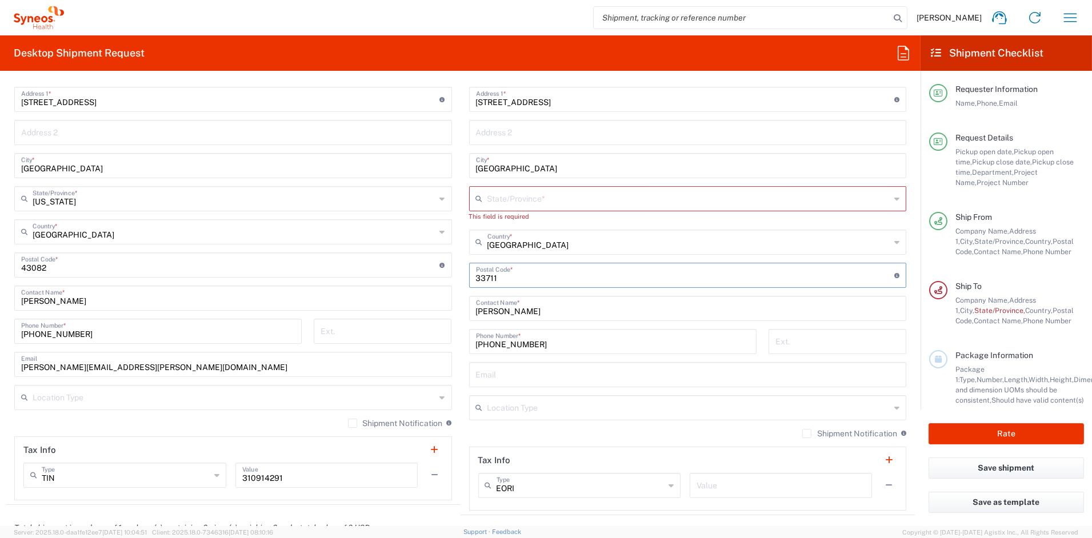
type input "33711"
click at [523, 410] on input "text" at bounding box center [688, 407] width 403 height 20
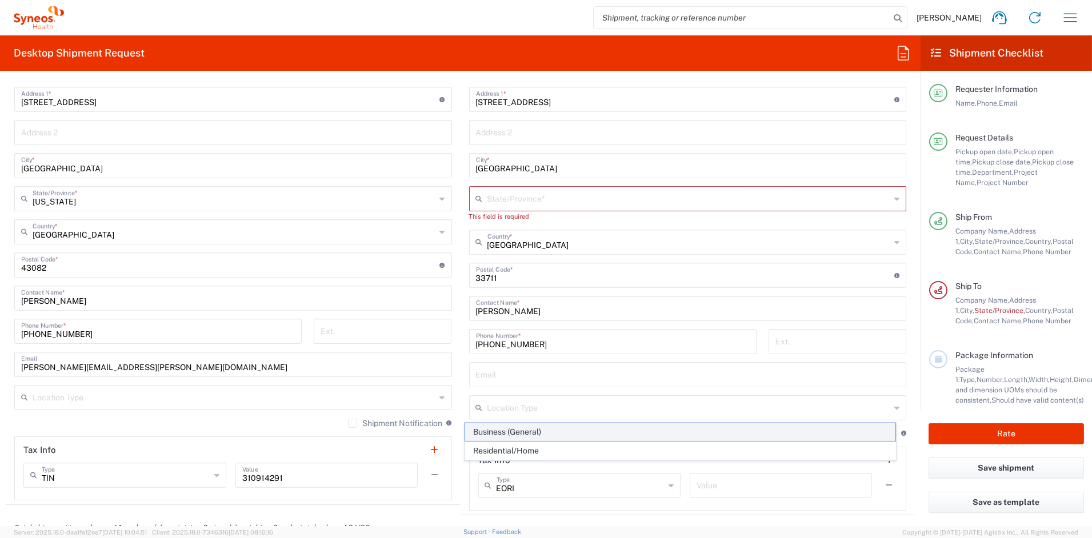
click at [490, 431] on span "Business (General)" at bounding box center [680, 432] width 430 height 18
type input "Business (General)"
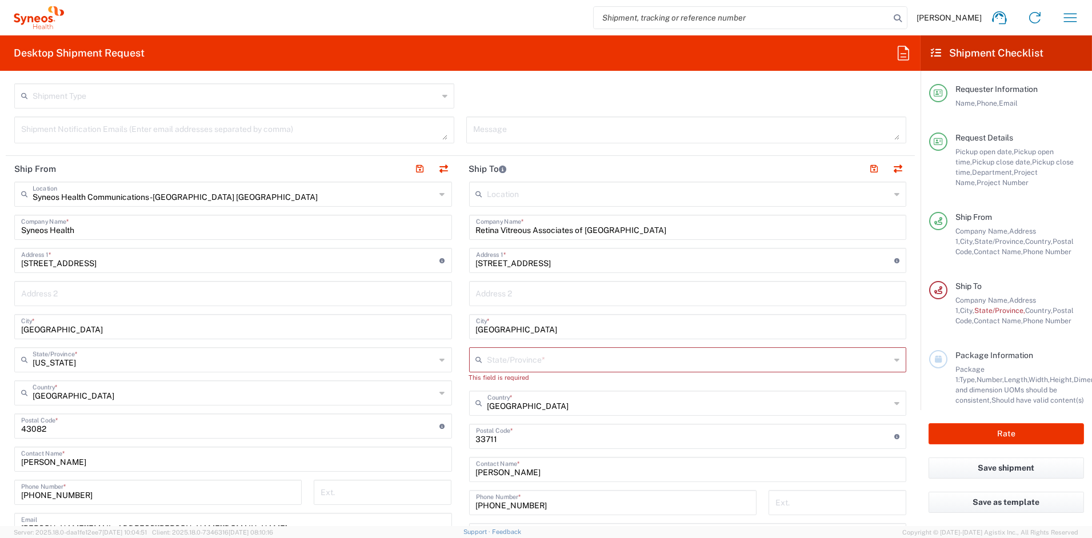
scroll to position [370, 0]
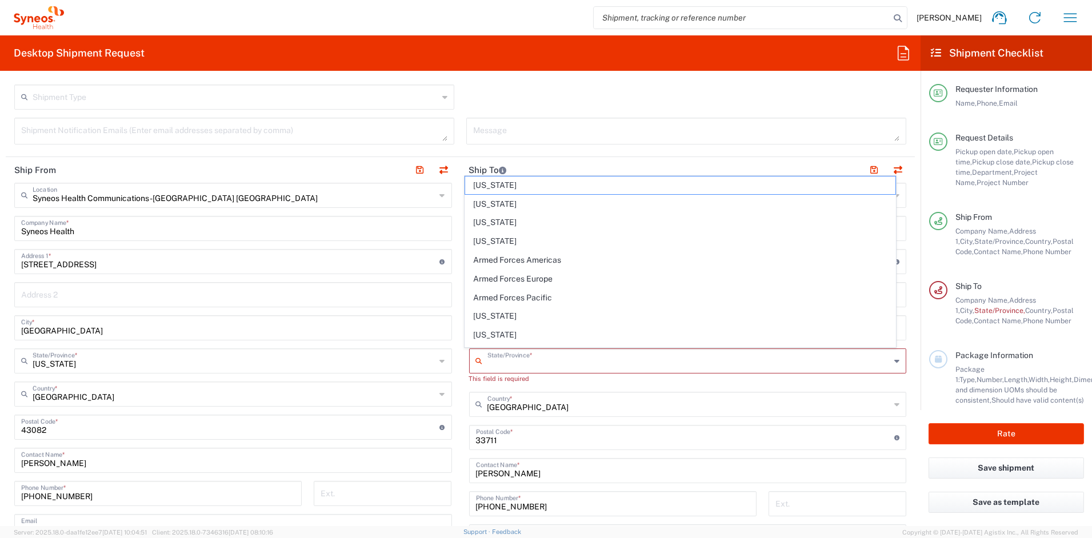
click at [516, 359] on input "text" at bounding box center [688, 360] width 403 height 20
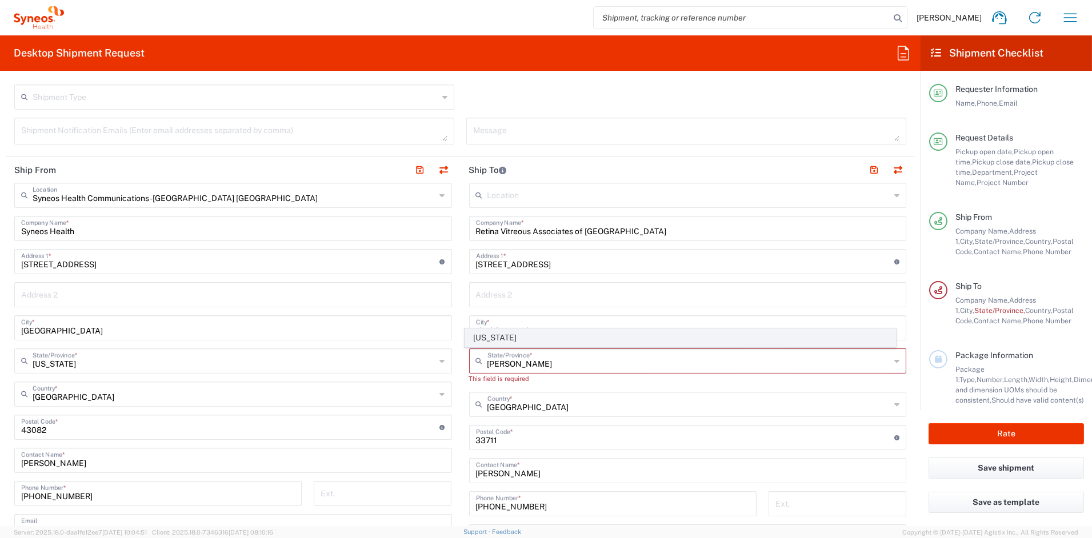
click at [492, 339] on span "[US_STATE]" at bounding box center [680, 338] width 430 height 18
type input "[US_STATE]"
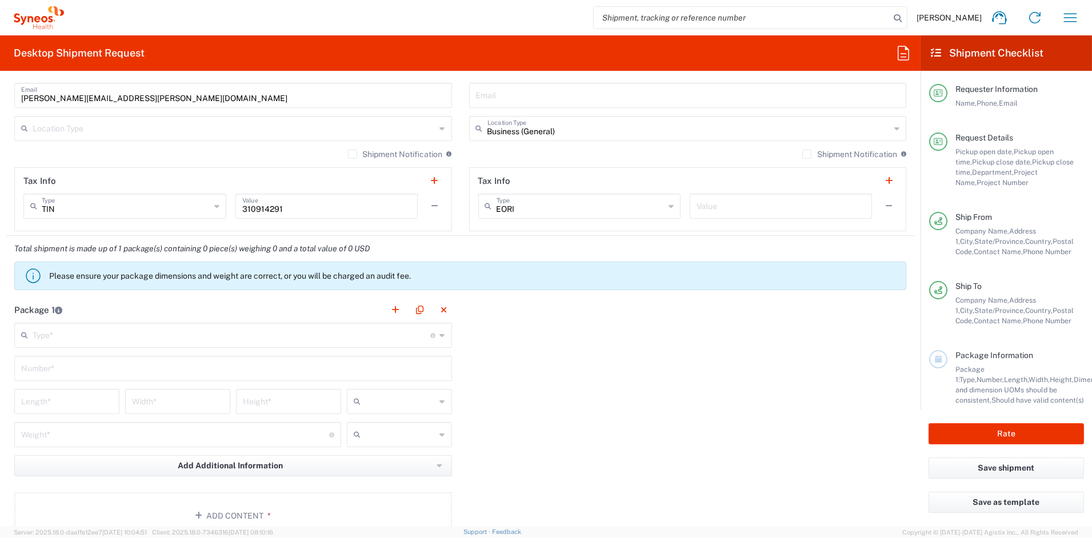
scroll to position [841, 0]
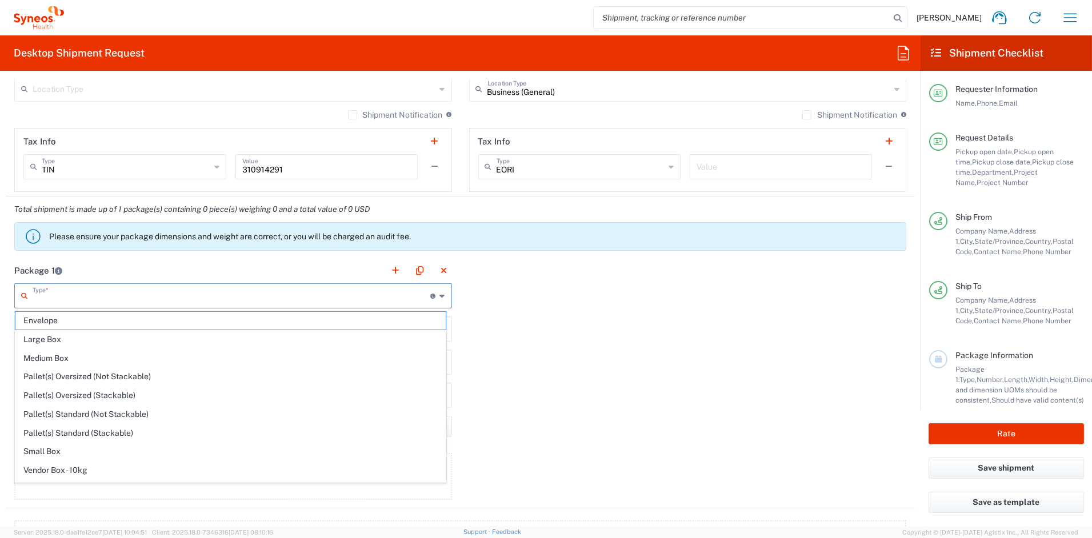
click at [103, 296] on input "text" at bounding box center [232, 295] width 398 height 20
click at [61, 319] on span "Envelope" at bounding box center [230, 321] width 430 height 18
type input "Envelope"
type input "1"
type input "9.5"
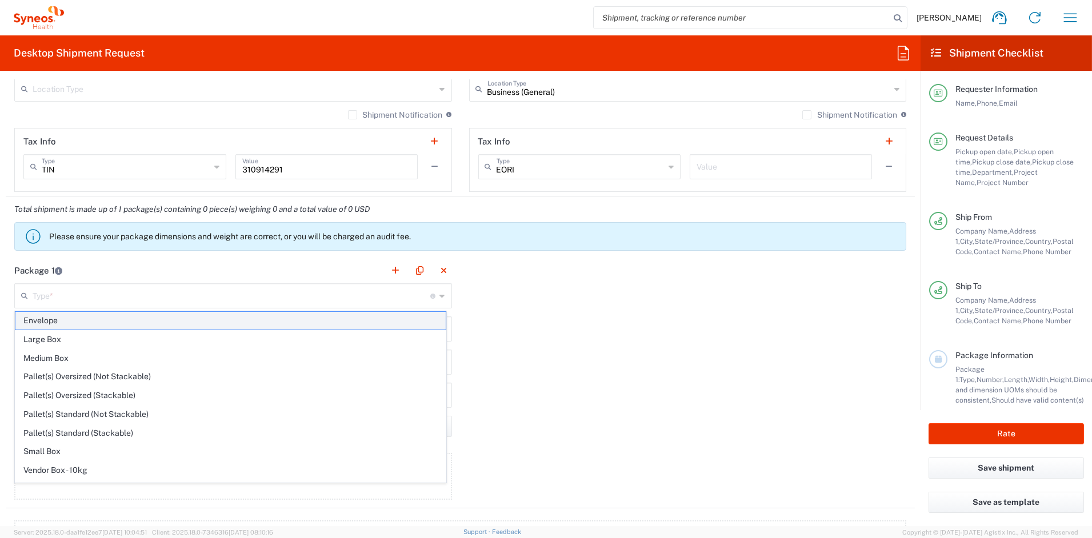
type input "12.5"
type input "0.25"
type input "in"
type input "0.45"
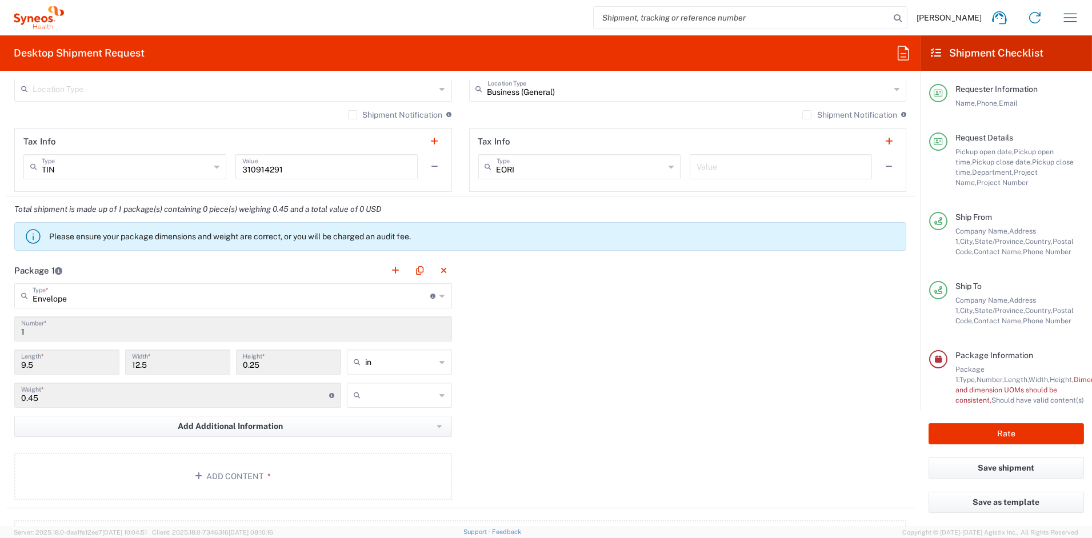
click at [391, 401] on input "text" at bounding box center [400, 395] width 71 height 18
drag, startPoint x: 370, startPoint y: 440, endPoint x: 312, endPoint y: 441, distance: 57.7
click at [367, 440] on span "lbs" at bounding box center [395, 439] width 102 height 18
type input "lbs"
click at [233, 475] on button "Add Content *" at bounding box center [233, 476] width 438 height 47
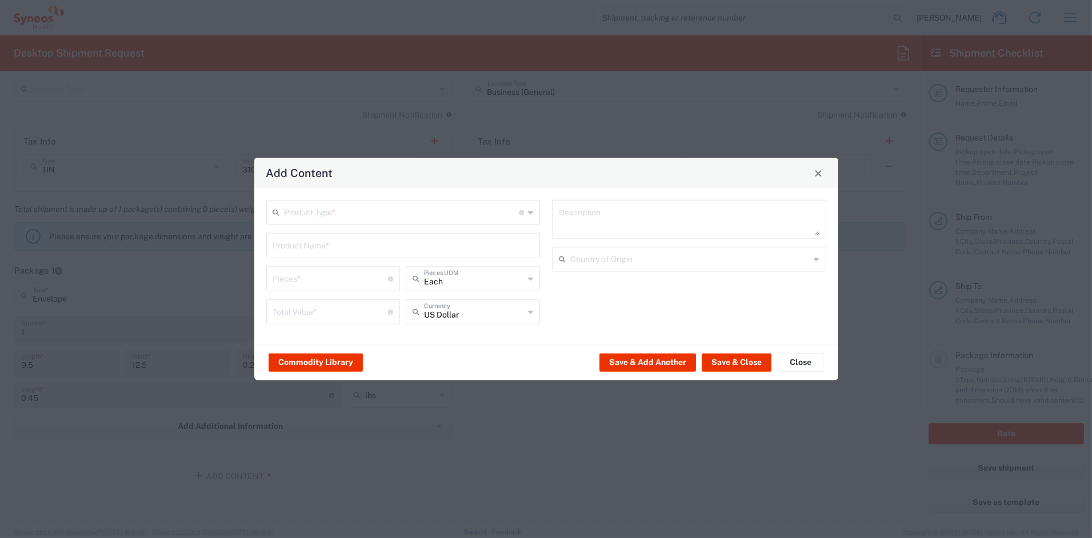
click at [313, 209] on input "text" at bounding box center [402, 212] width 235 height 20
click at [298, 235] on span "Documents" at bounding box center [402, 238] width 271 height 18
type input "Documents"
type input "1"
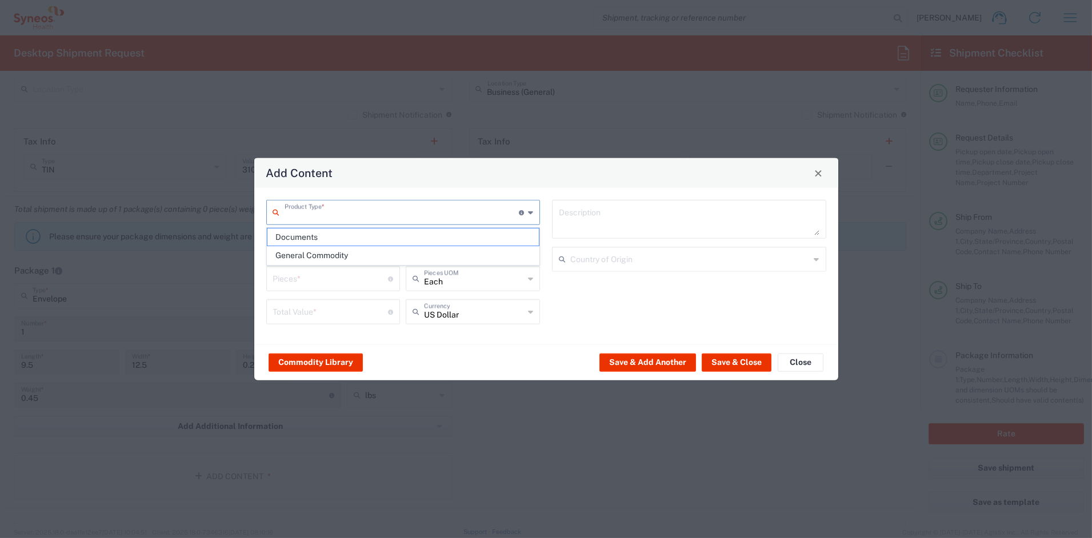
type input "1"
type textarea "Documents"
drag, startPoint x: 266, startPoint y: 278, endPoint x: 241, endPoint y: 278, distance: 25.1
click at [245, 277] on div "Add Content Documents Product Type * Document: Paper document generated interna…" at bounding box center [546, 269] width 1092 height 538
type input "2"
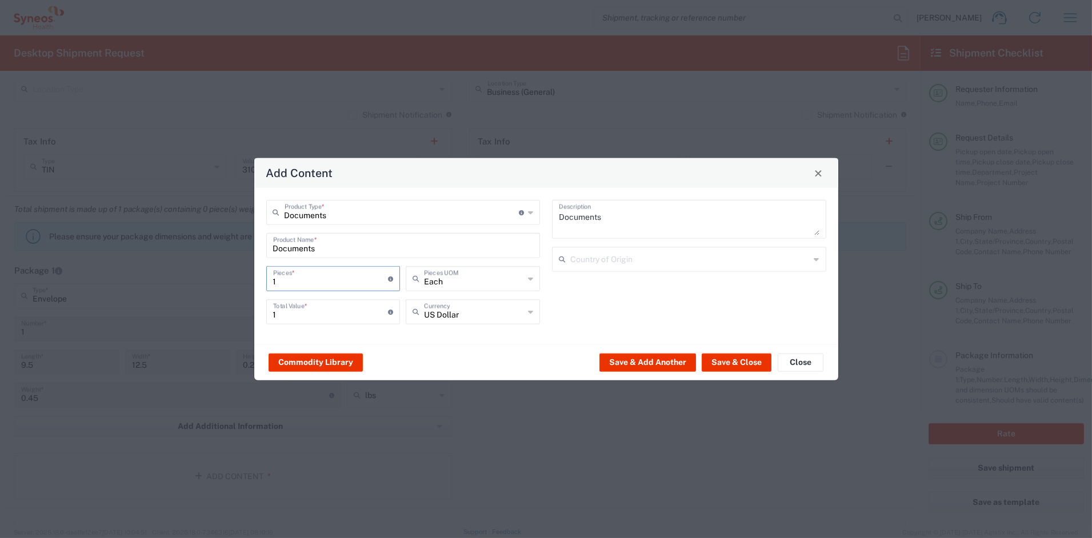
type input "2"
type input "25"
click at [736, 360] on button "Save & Close" at bounding box center [737, 362] width 70 height 18
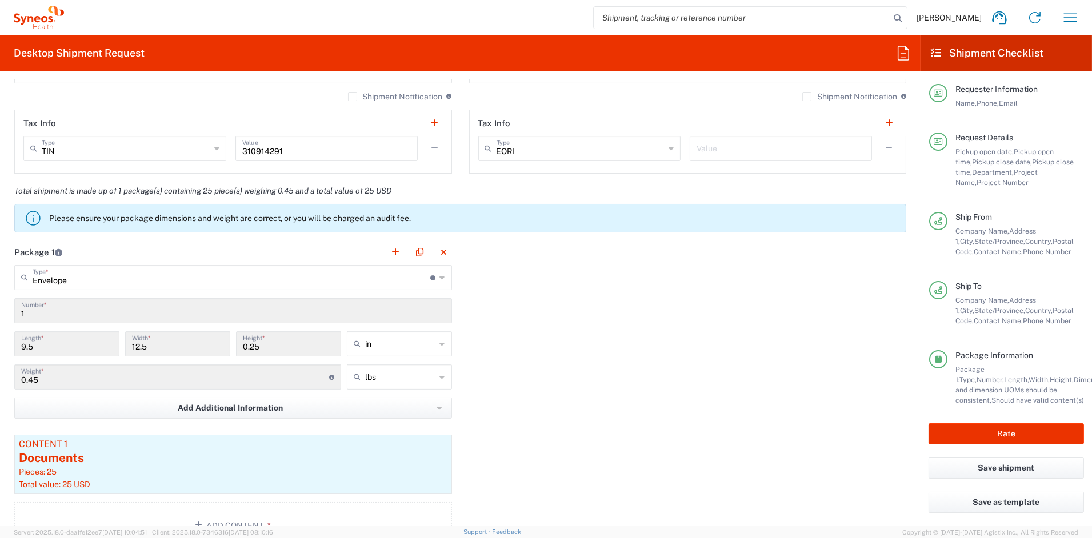
scroll to position [858, 0]
click at [982, 432] on button "Rate" at bounding box center [1005, 433] width 155 height 21
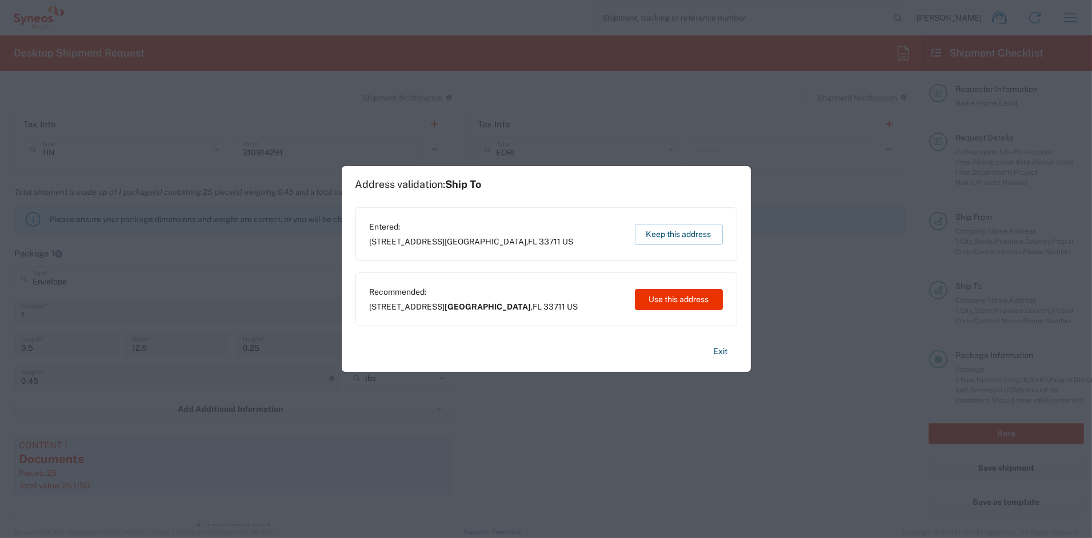
type input "7061452"
click at [667, 298] on button "Use this address" at bounding box center [679, 299] width 88 height 21
type input "[GEOGRAPHIC_DATA]"
type input "[US_STATE]"
type input "[GEOGRAPHIC_DATA]"
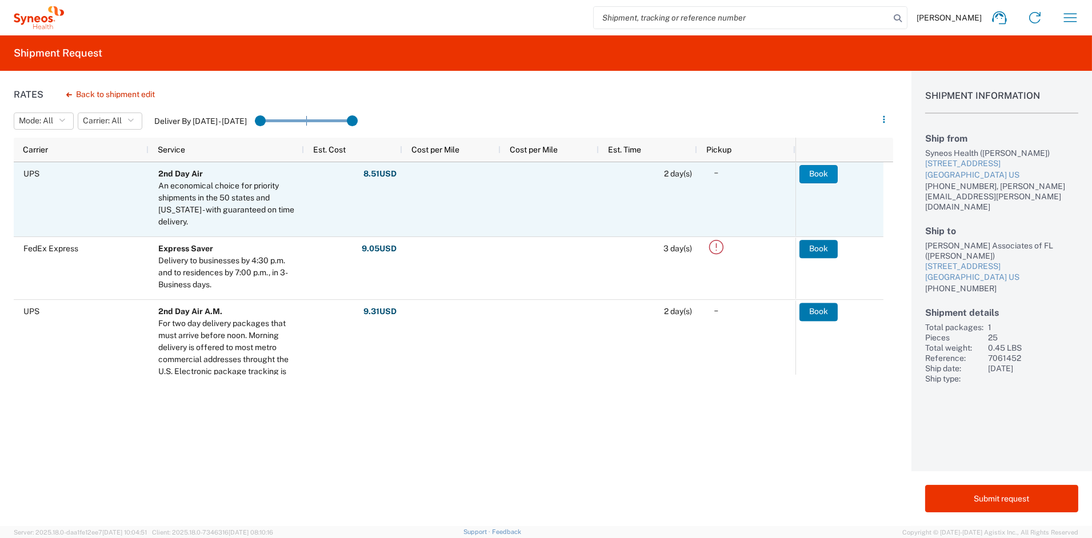
click at [826, 176] on button "Book" at bounding box center [818, 174] width 38 height 18
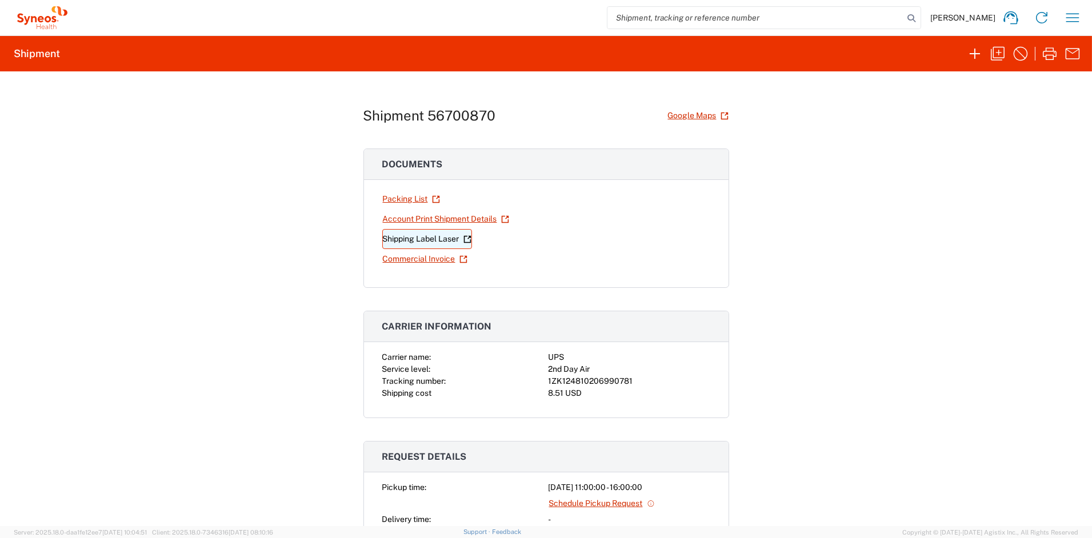
click at [405, 239] on link "Shipping Label Laser" at bounding box center [427, 239] width 90 height 20
